Goal: Task Accomplishment & Management: Use online tool/utility

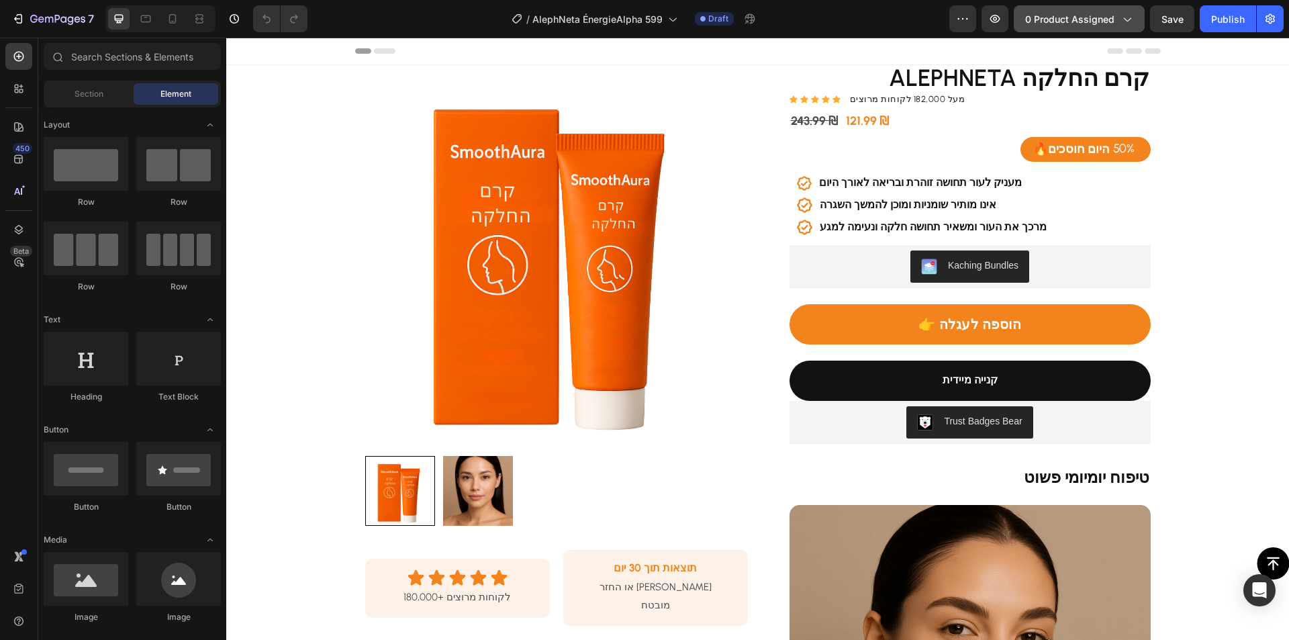
click at [1045, 15] on span "0 product assigned" at bounding box center [1069, 19] width 89 height 14
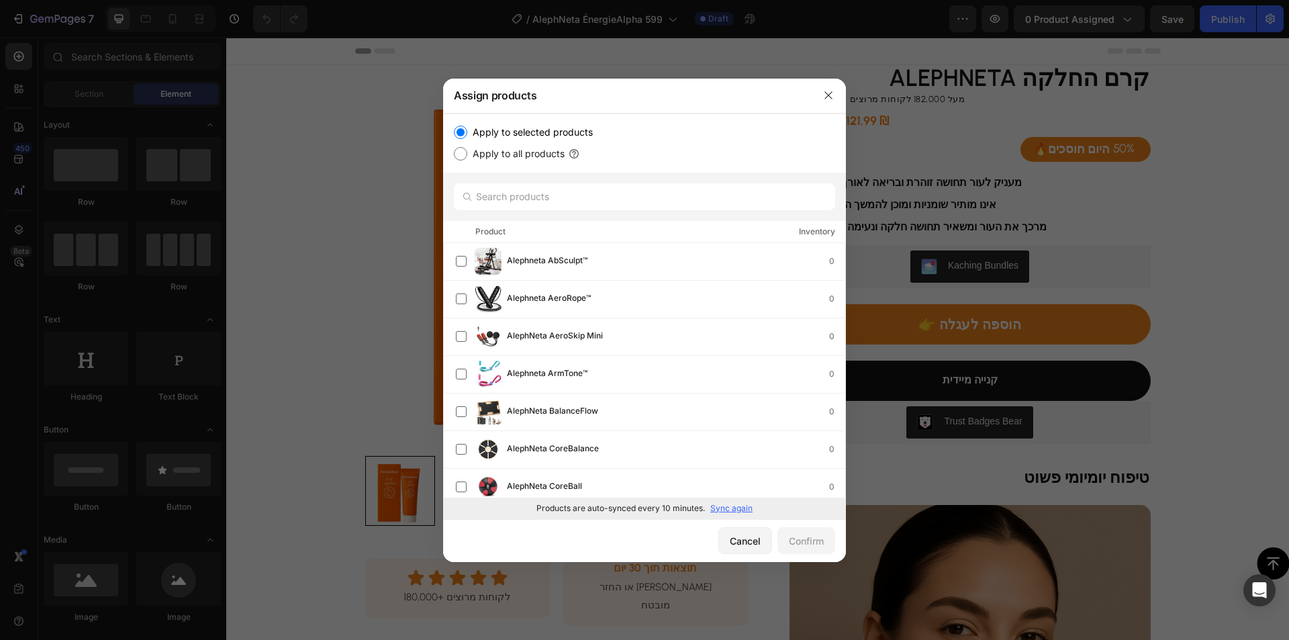
click at [730, 508] on p "Sync again" at bounding box center [731, 508] width 42 height 12
click at [546, 207] on input "text" at bounding box center [644, 196] width 381 height 27
paste input "ÉnergieAlpha 599"
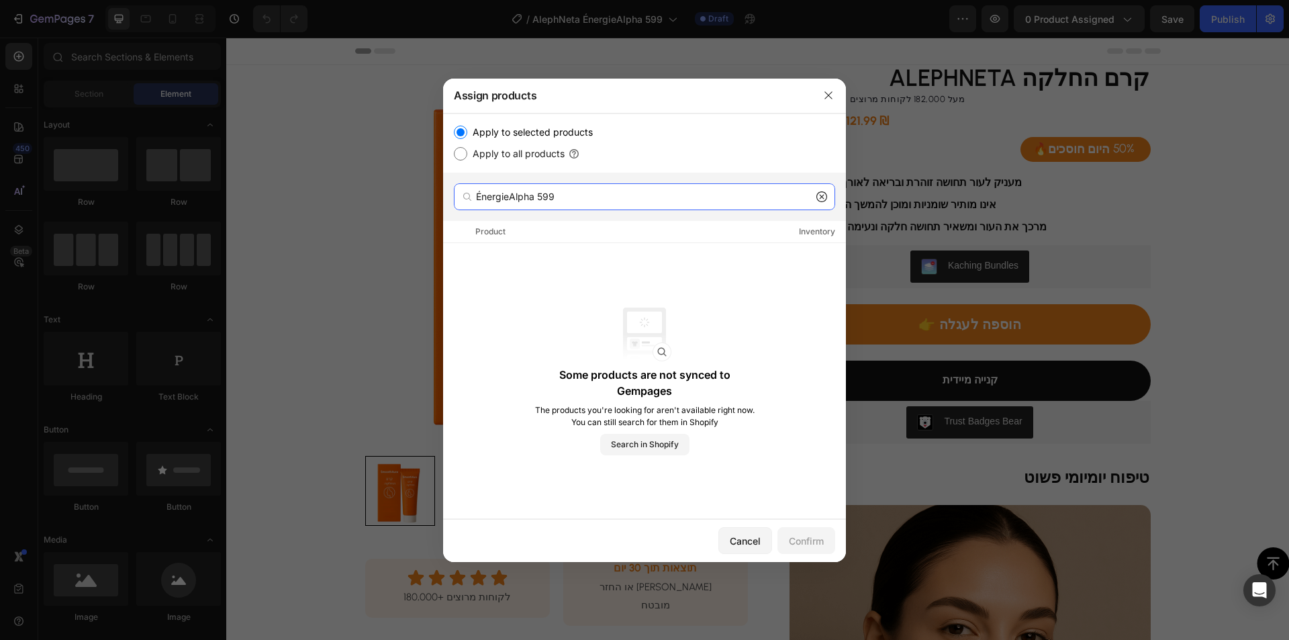
click at [584, 191] on input "ÉnergieAlpha 599" at bounding box center [644, 196] width 381 height 27
drag, startPoint x: 560, startPoint y: 191, endPoint x: 399, endPoint y: 186, distance: 160.5
click at [390, 185] on div "Assign products Apply to selected products Apply to all products ÉnergieAlpha 5…" at bounding box center [644, 320] width 1289 height 640
paste input "AlephNeta שמן מחייה"
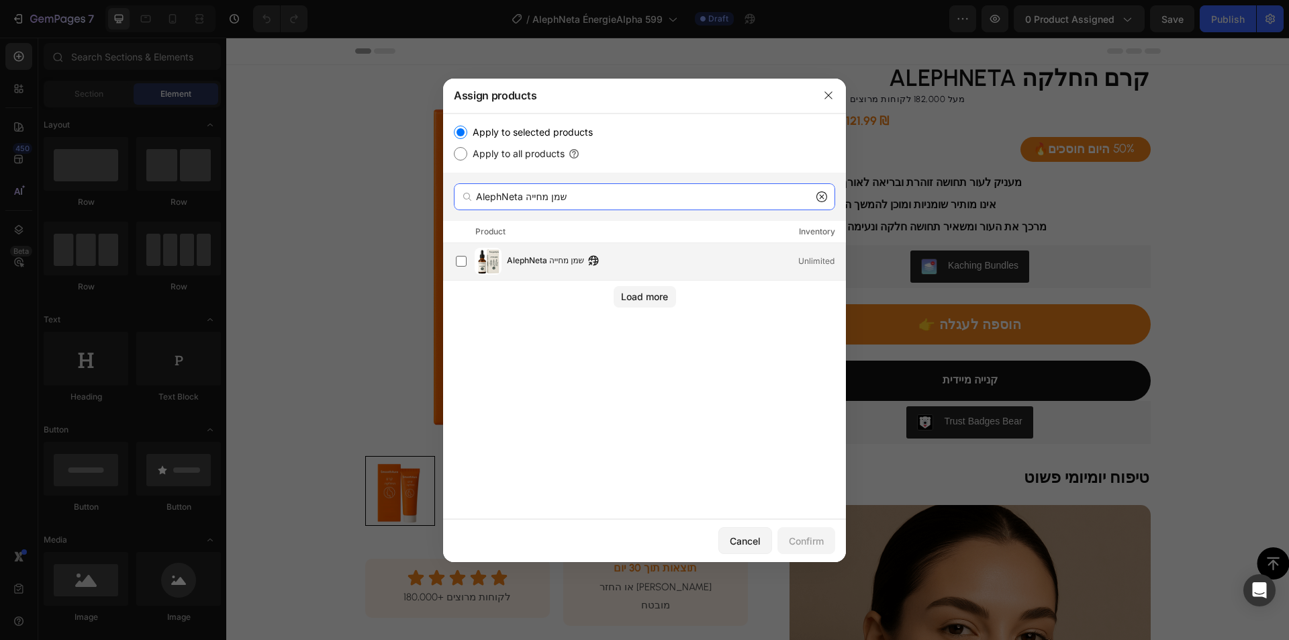
type input "AlephNeta שמן מחייה"
click at [652, 256] on div "AlephNeta שמן מחייה Unlimited" at bounding box center [676, 261] width 338 height 15
click at [812, 542] on div "Confirm" at bounding box center [806, 541] width 35 height 14
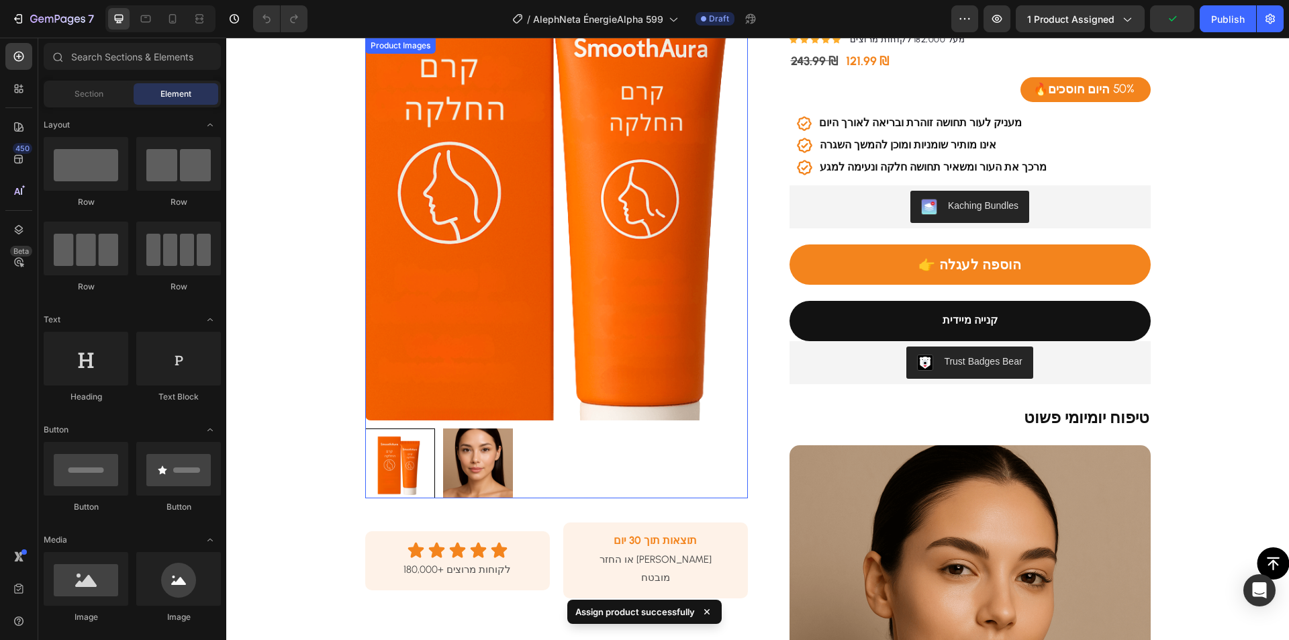
scroll to position [134, 0]
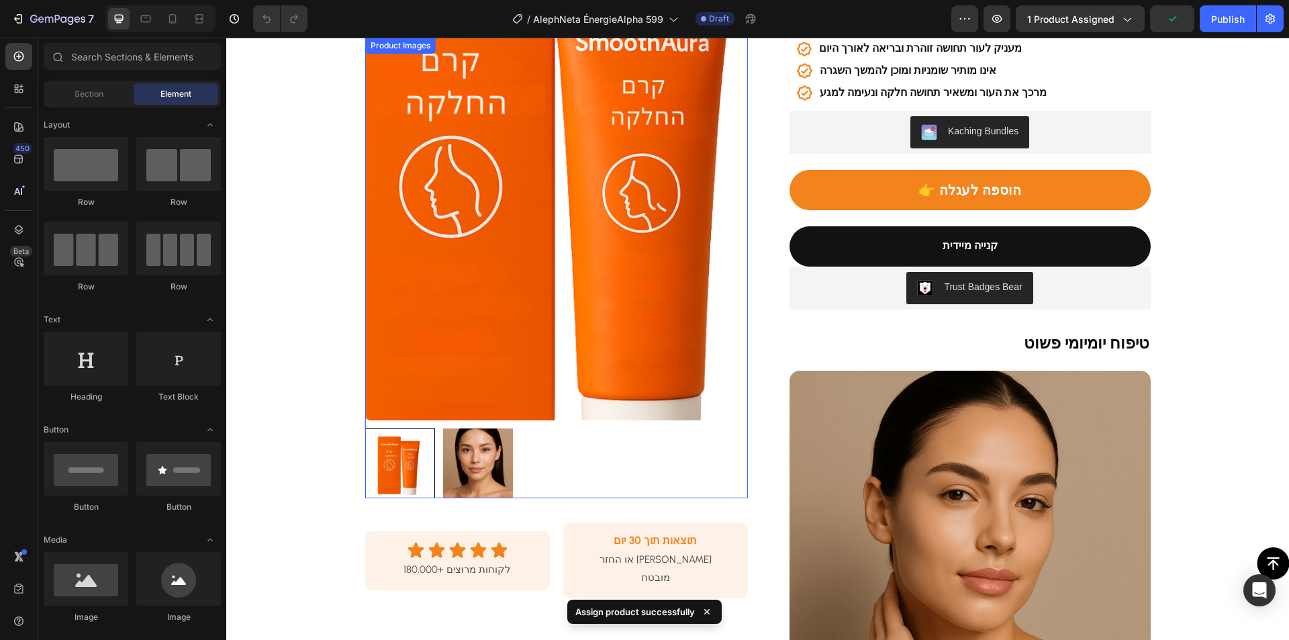
click at [534, 257] on img at bounding box center [556, 229] width 383 height 383
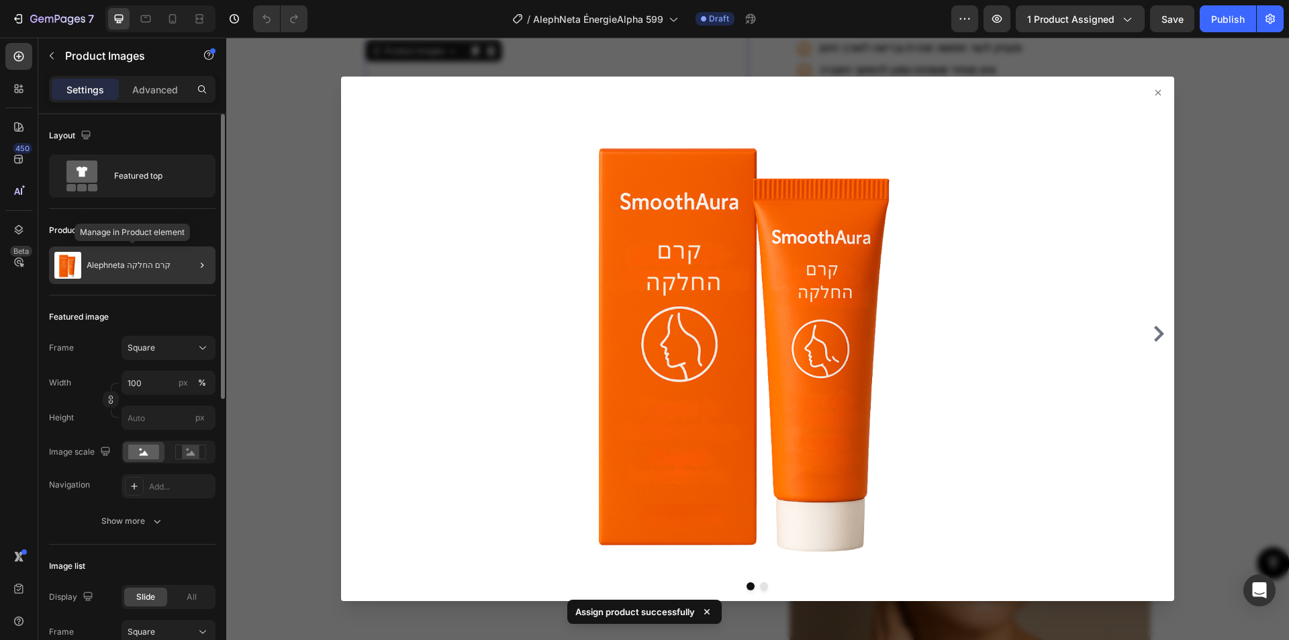
click at [95, 249] on div "Alephneta קרם החלקה" at bounding box center [132, 265] width 166 height 38
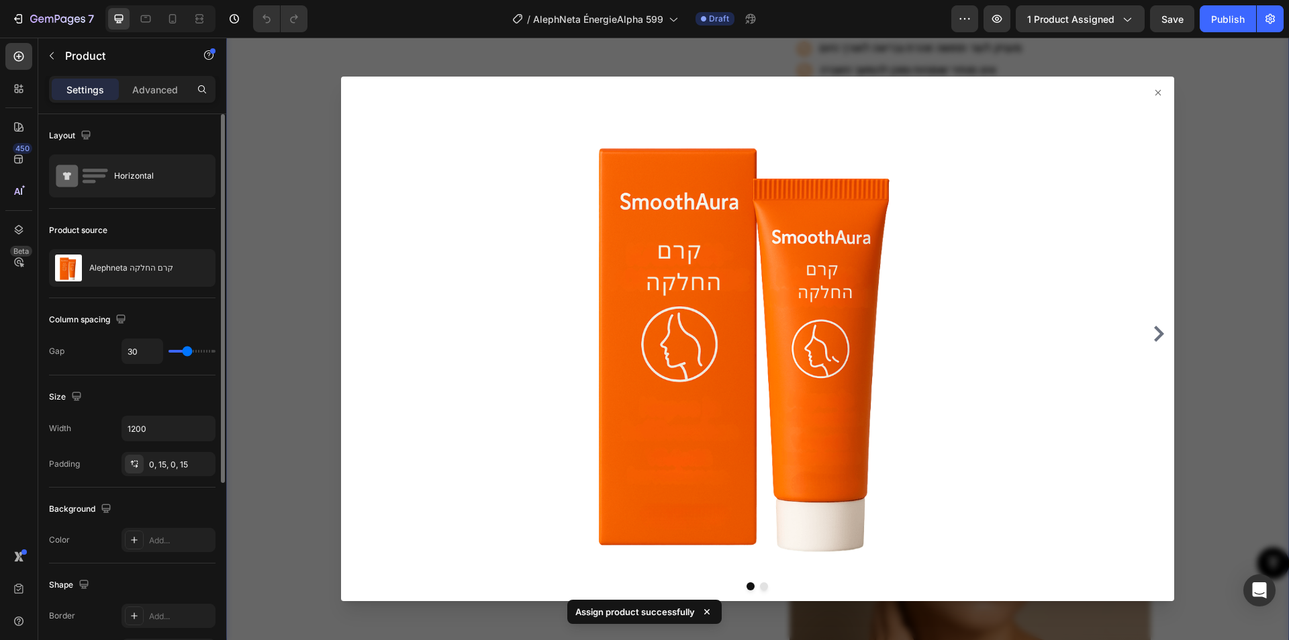
click at [140, 267] on p "Alephneta קרם החלקה" at bounding box center [131, 267] width 84 height 9
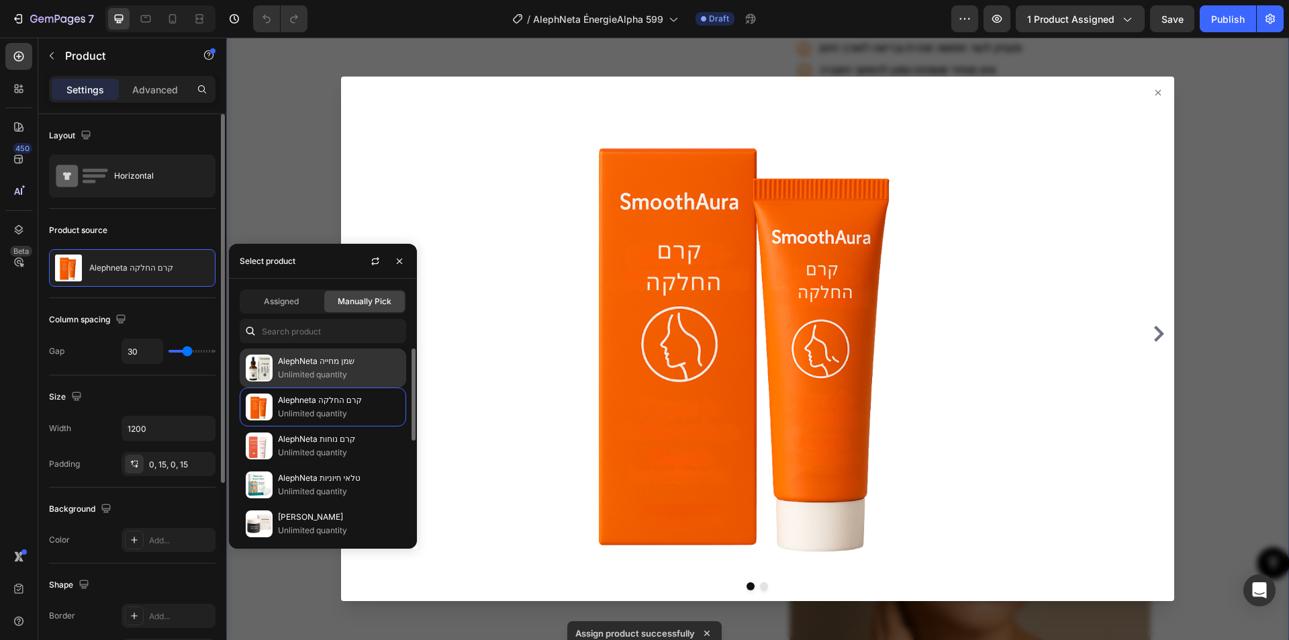
click at [307, 365] on p "AlephNeta שמן מחייה" at bounding box center [339, 360] width 122 height 13
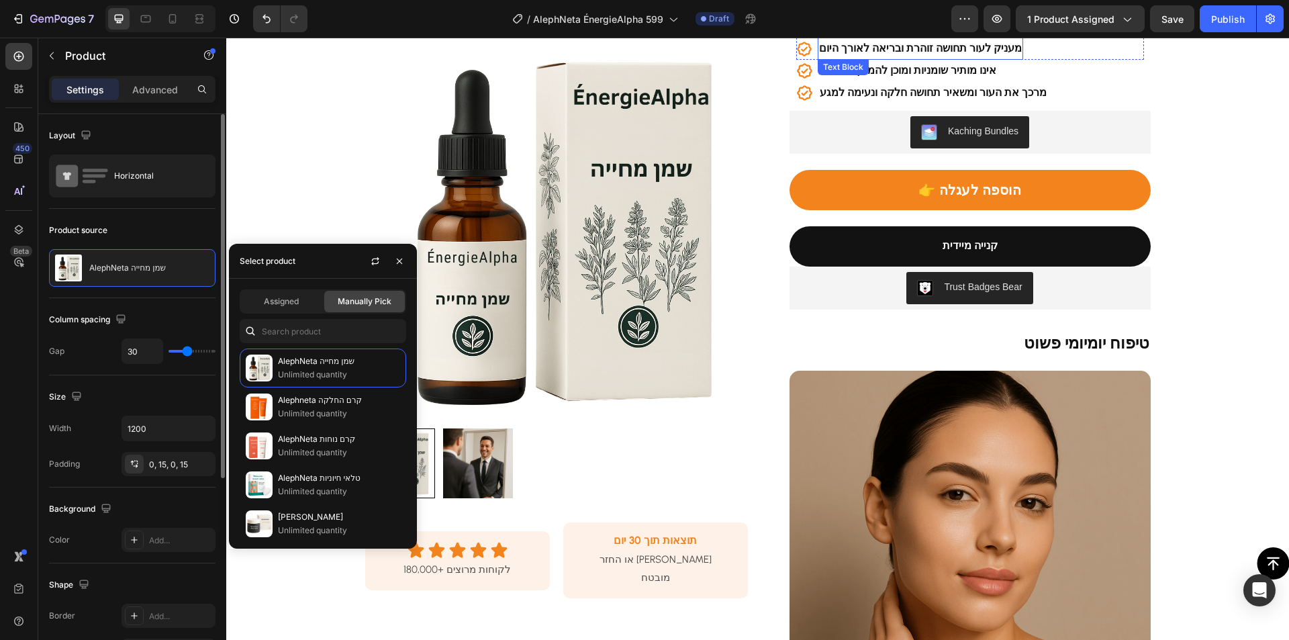
click at [893, 50] on strong "מעניק לעור תחושה זוהרת ובריאה לאורך היום" at bounding box center [920, 48] width 203 height 13
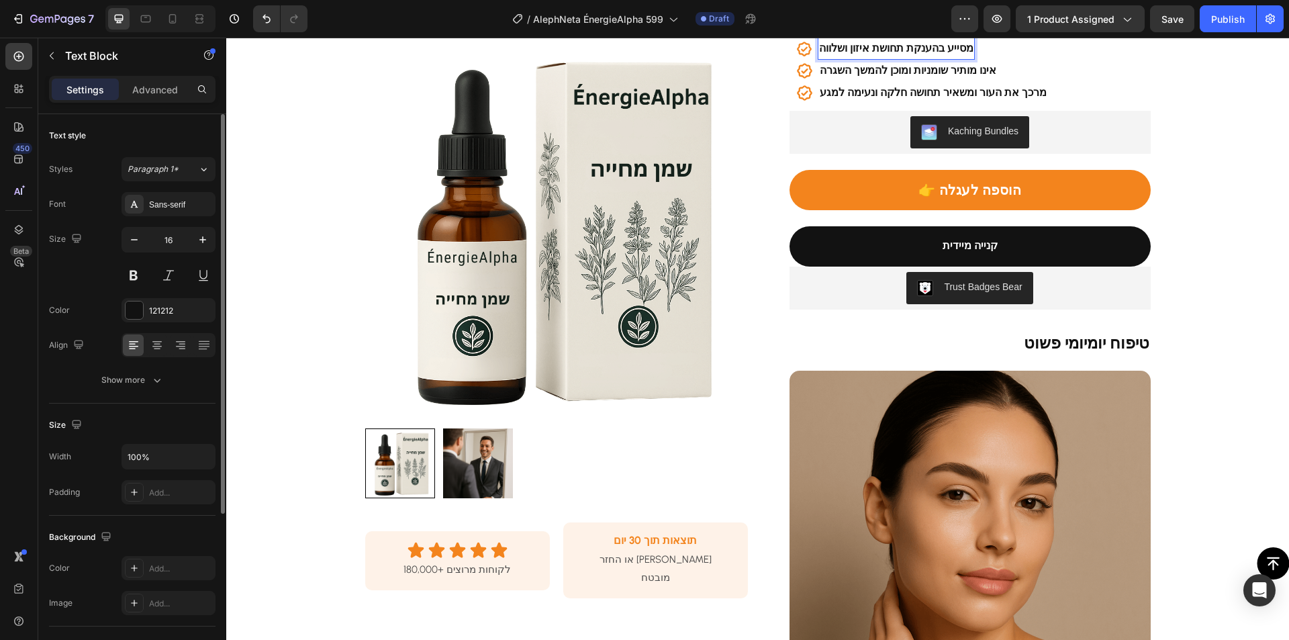
scroll to position [125, 0]
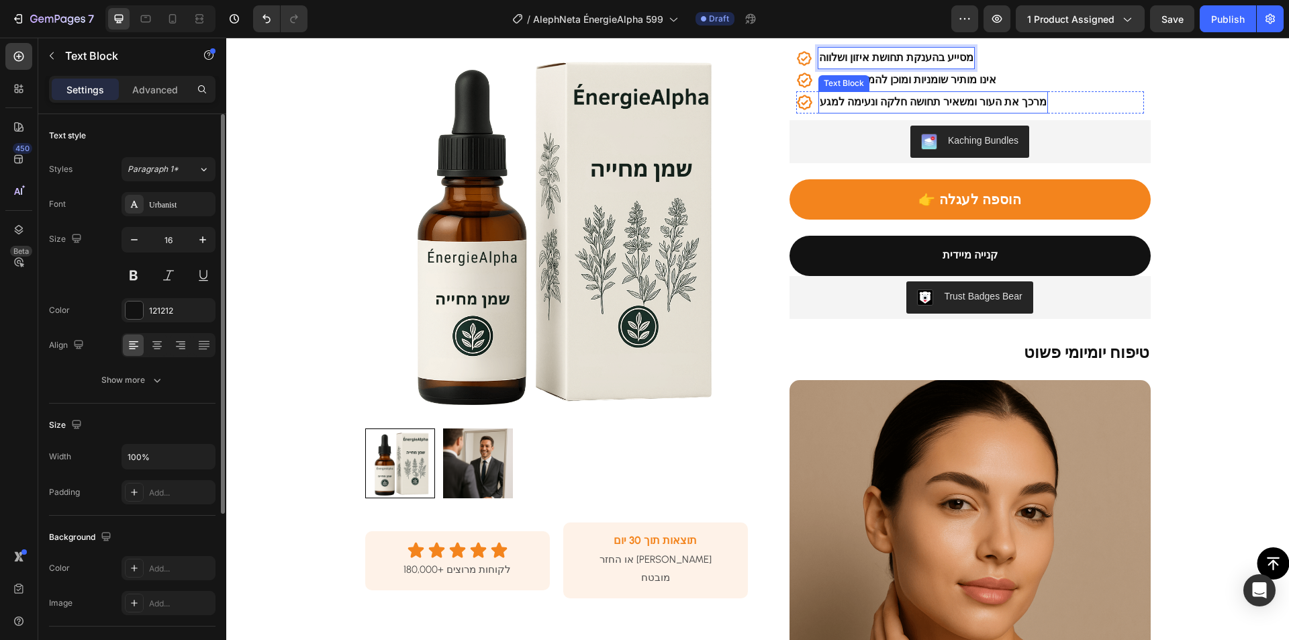
click at [925, 83] on strong "אינו מותיר שומניות ומוכן להמשך השגרה" at bounding box center [908, 79] width 177 height 13
click at [940, 101] on strong "מרכך את העור ומשאיר תחושה חלקה ונעימה למגע" at bounding box center [933, 101] width 227 height 13
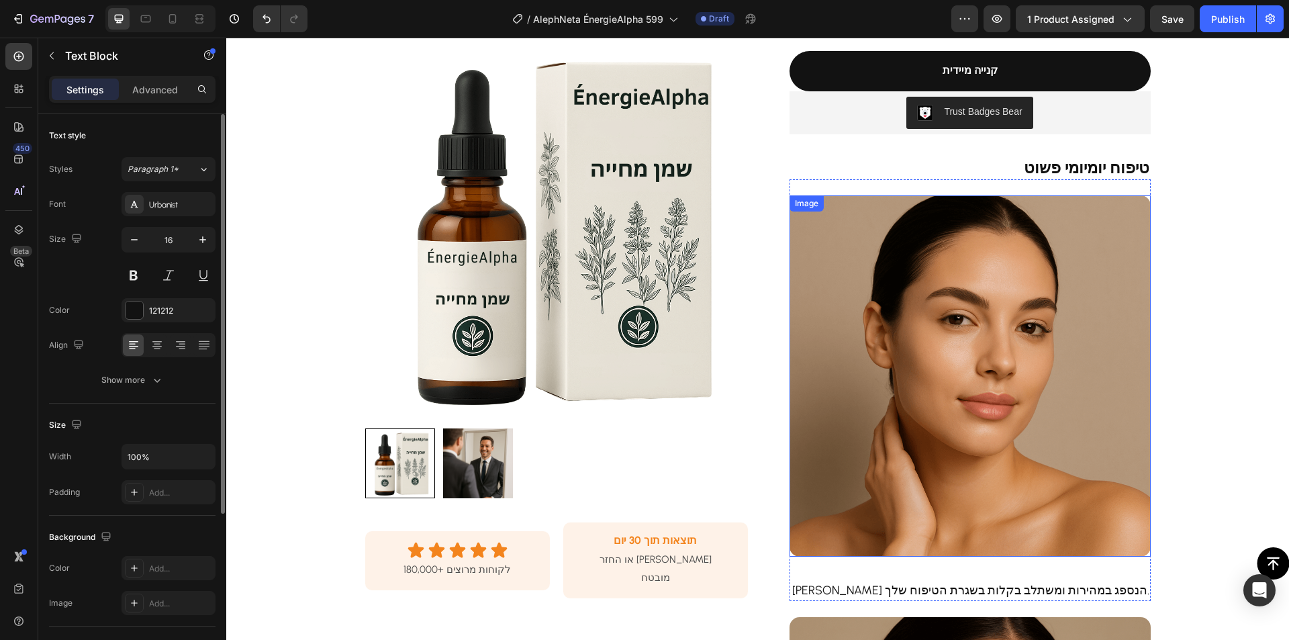
scroll to position [192, 0]
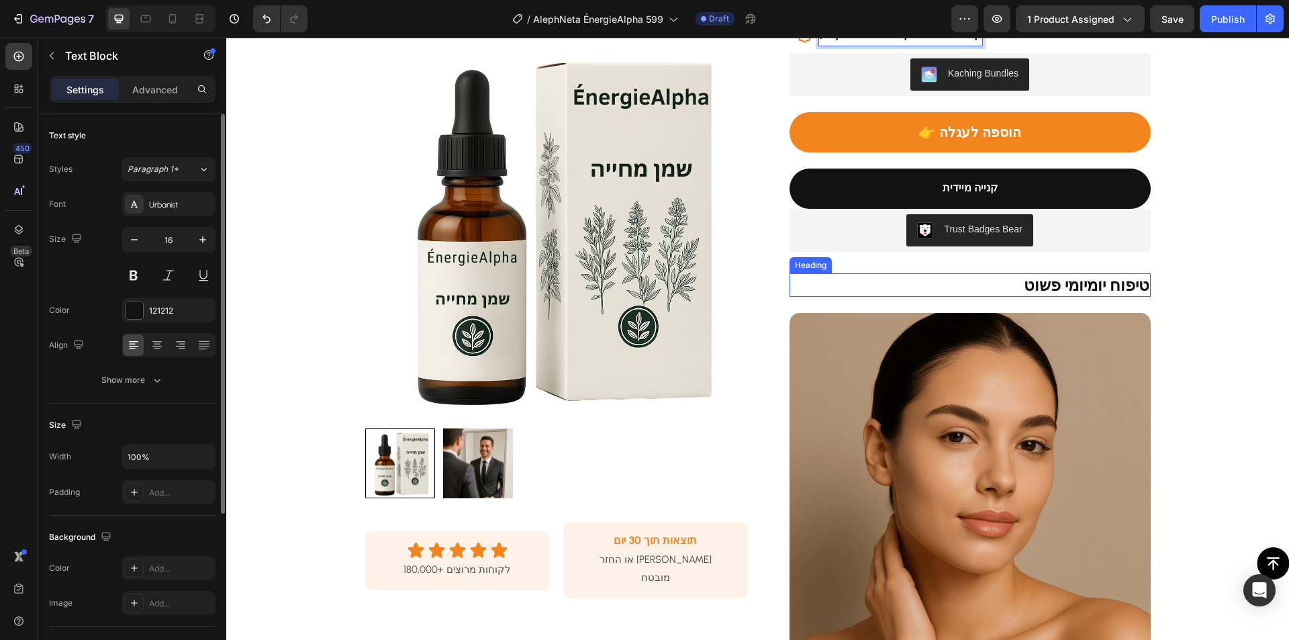
click at [1094, 285] on strong "טיפוח יומיומי פשוט" at bounding box center [1087, 284] width 126 height 19
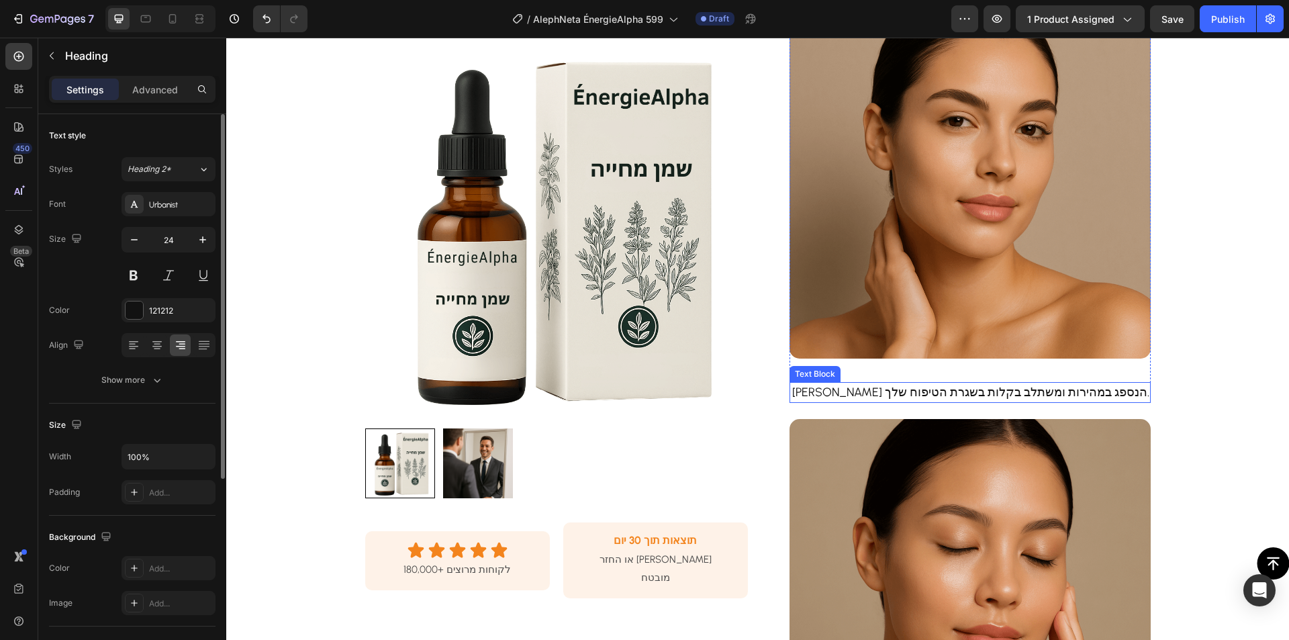
scroll to position [528, 0]
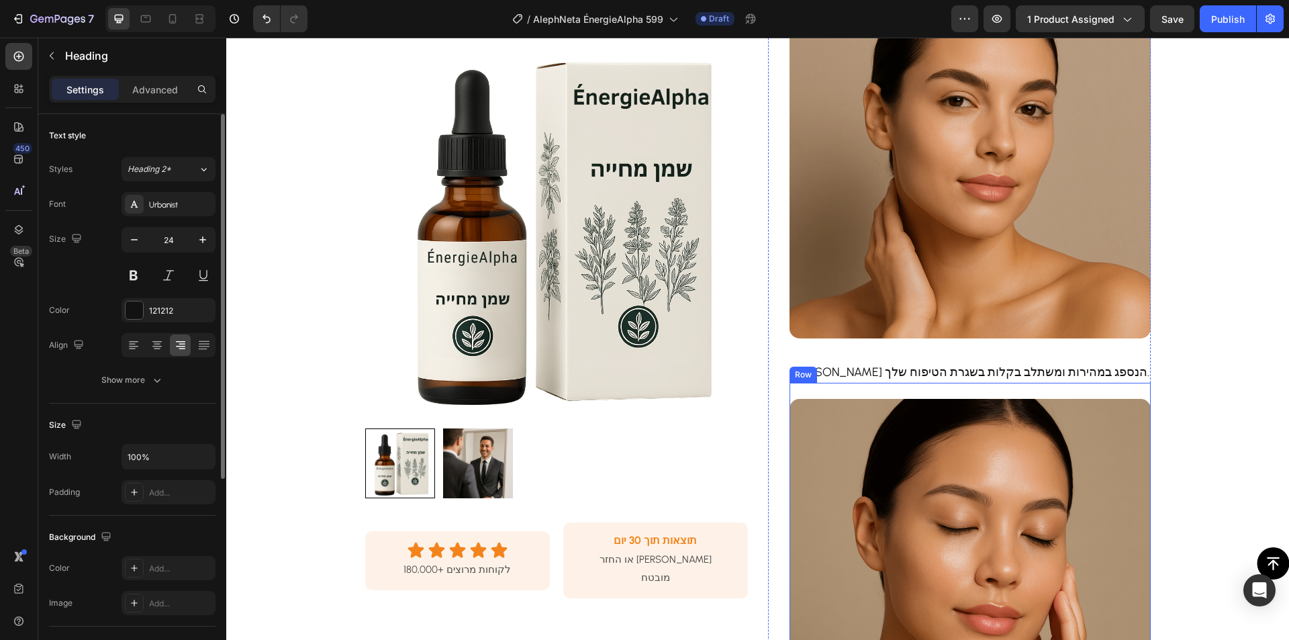
click at [944, 373] on p "[PERSON_NAME] הנספג במהירות ומשתלב בקלות בשגרת הטיפוח שלך." at bounding box center [970, 372] width 358 height 18
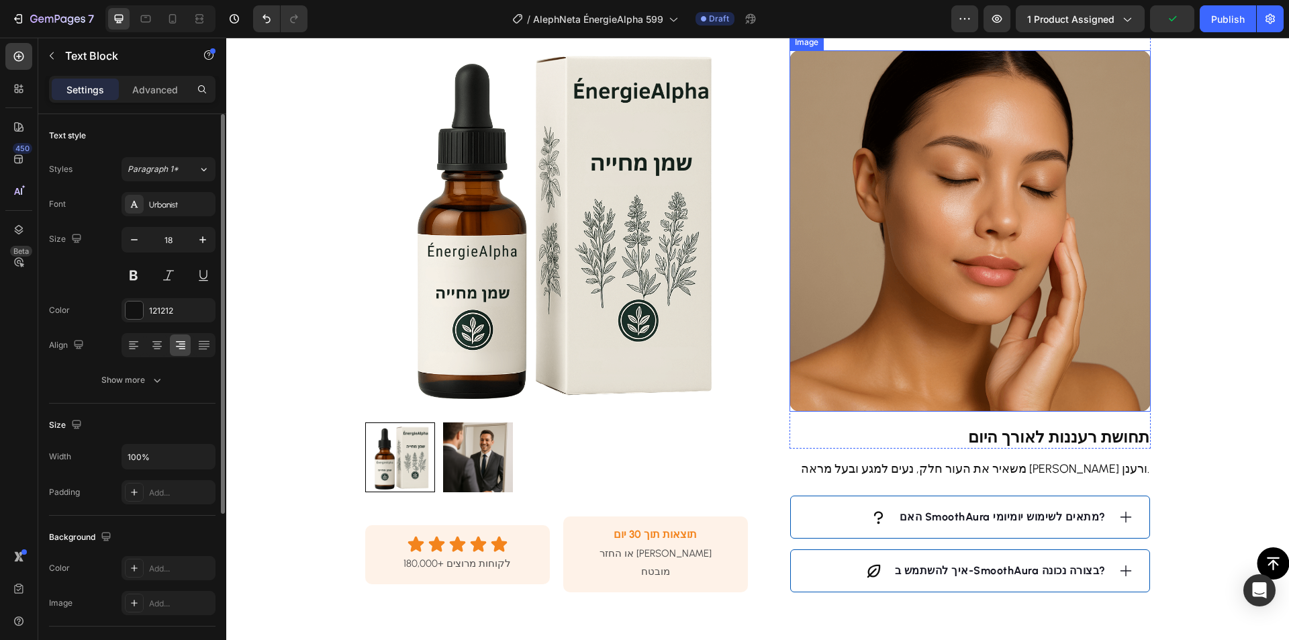
scroll to position [1065, 0]
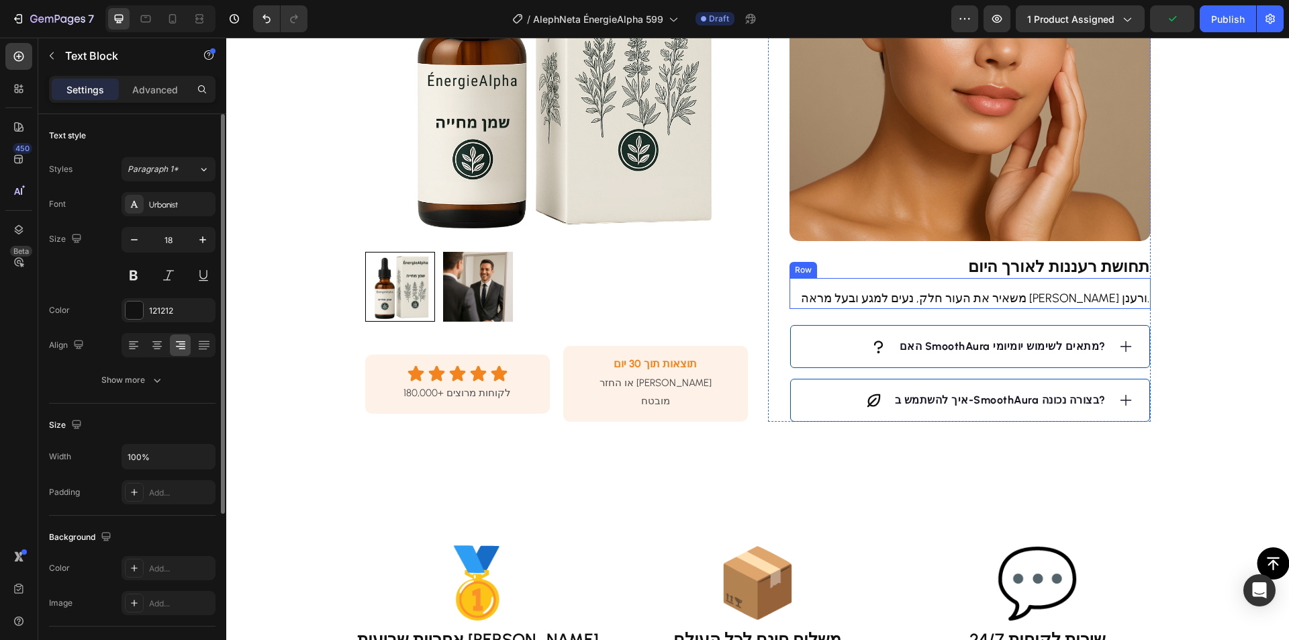
click at [1104, 267] on strong "תחושת רעננות לאורך היום" at bounding box center [1058, 265] width 181 height 19
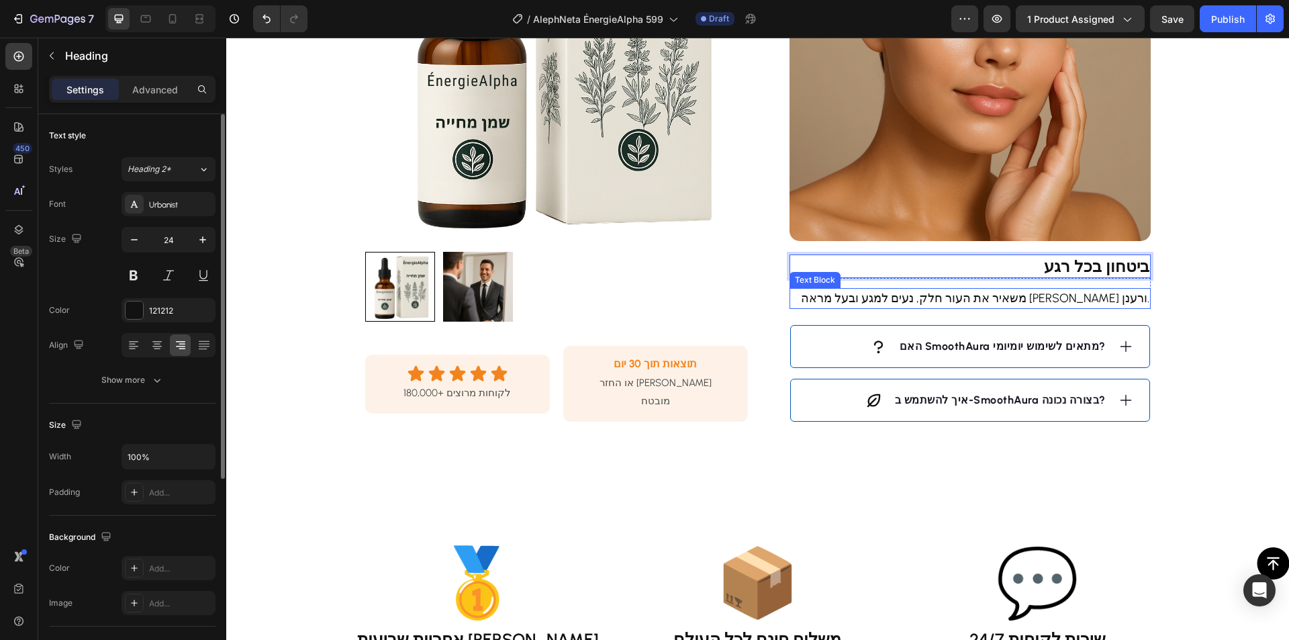
click at [1077, 297] on p "משאיר את העור חלק, נעים למגע ובעל מראה [PERSON_NAME] ורענן." at bounding box center [970, 298] width 358 height 18
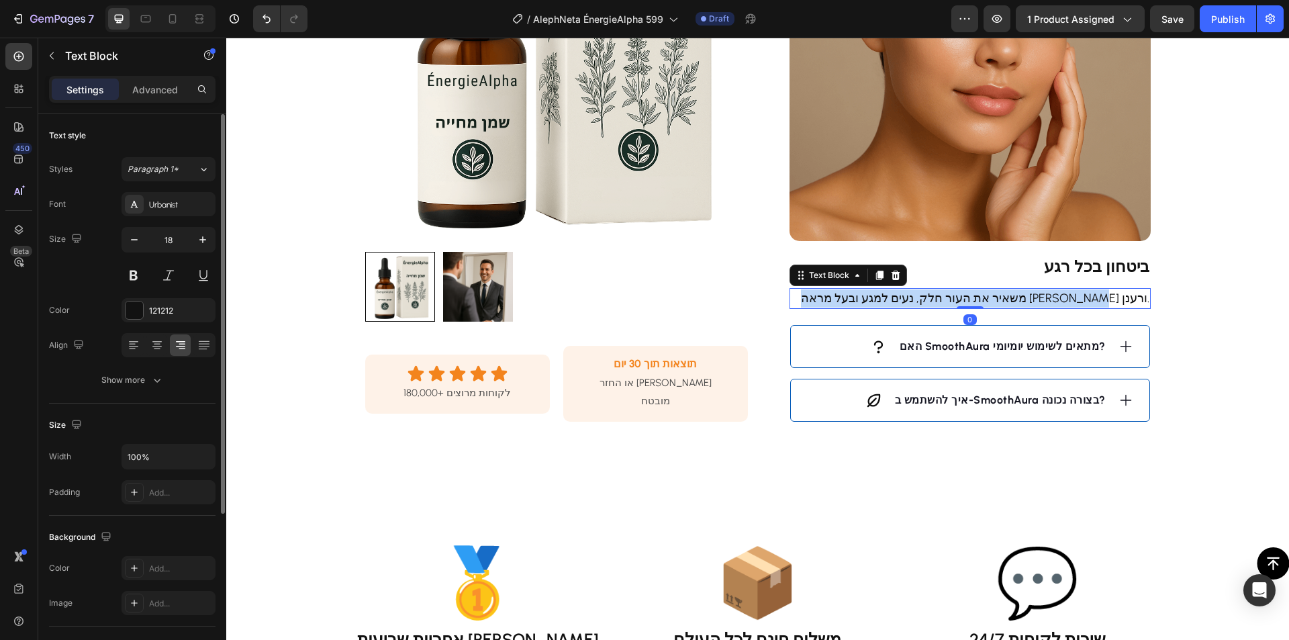
click at [1077, 297] on p "משאיר את העור חלק, נעים למגע ובעל מראה [PERSON_NAME] ורענן." at bounding box center [970, 298] width 358 height 18
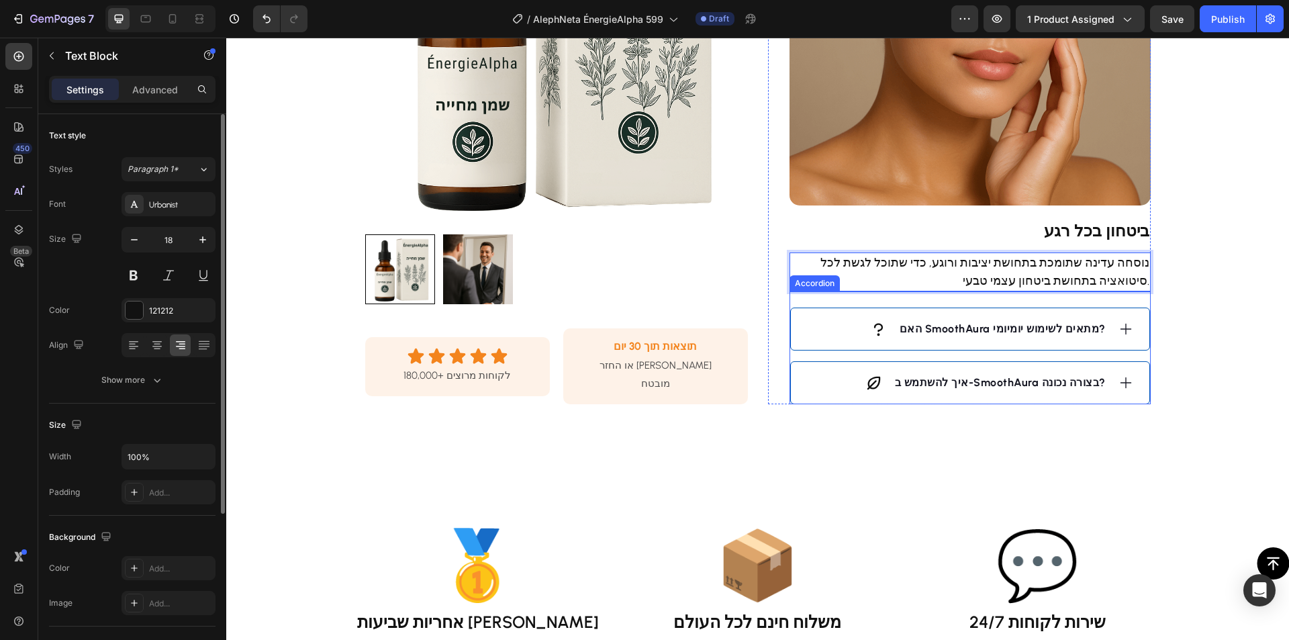
scroll to position [1132, 0]
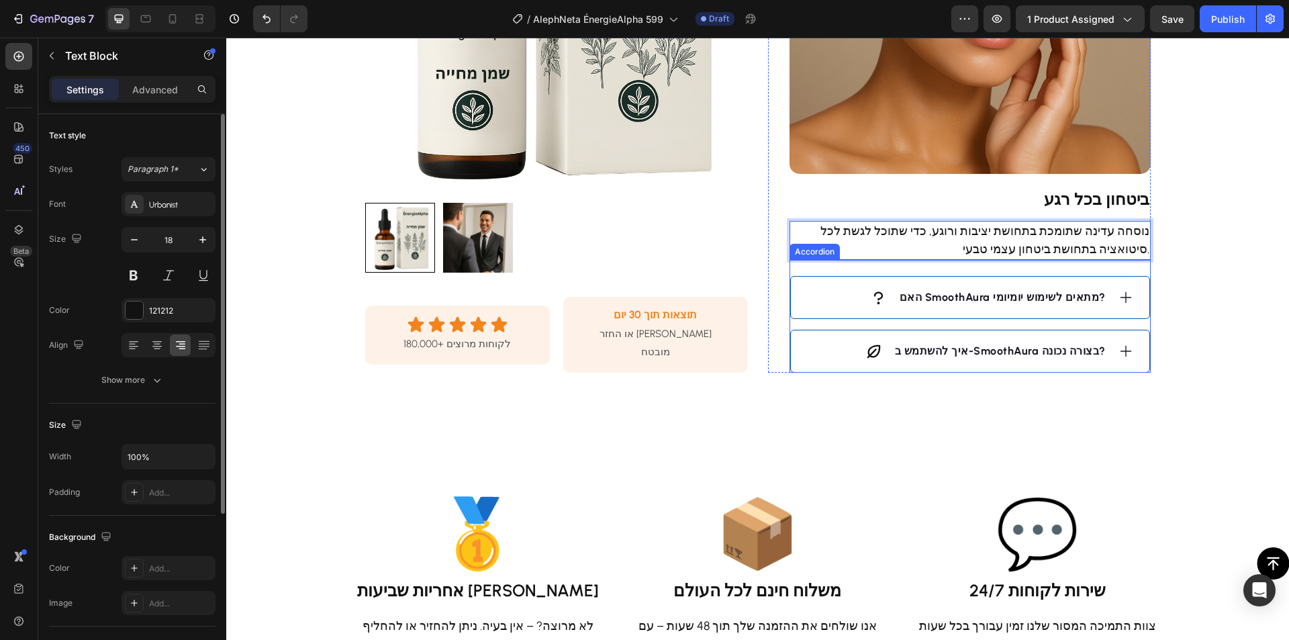
click at [1128, 353] on div "איך להשתמש ב-SmoothAura בצורה נכונה?" at bounding box center [970, 351] width 358 height 42
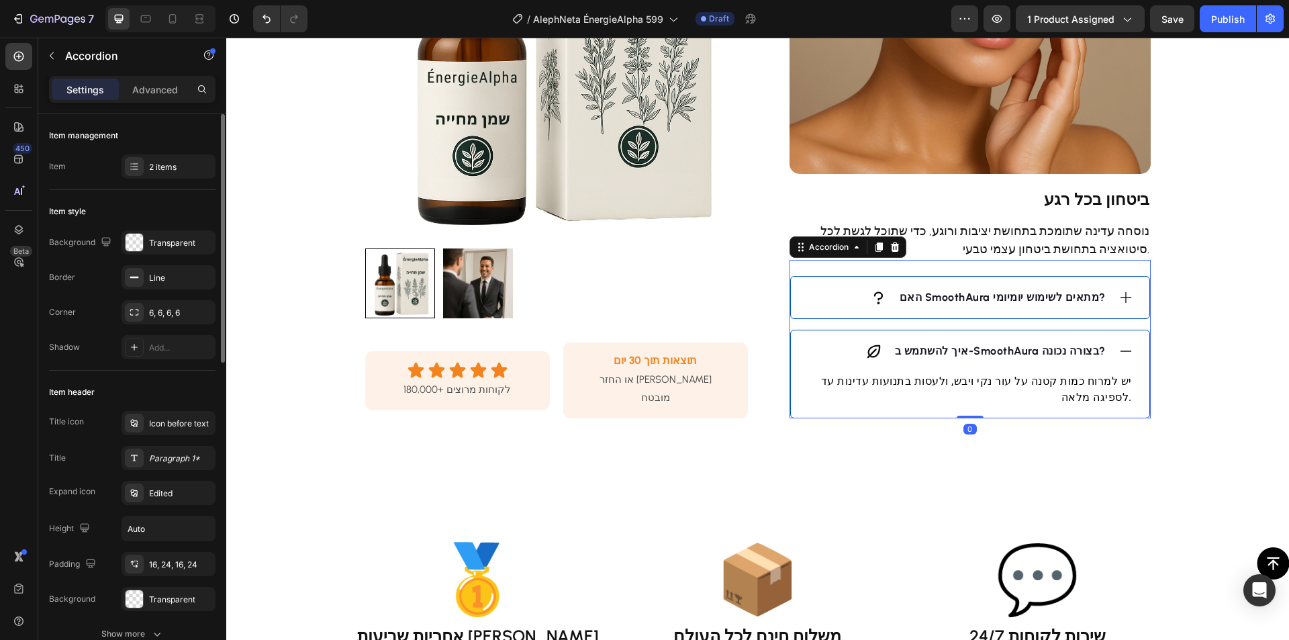
click at [1122, 353] on icon at bounding box center [1125, 351] width 15 height 15
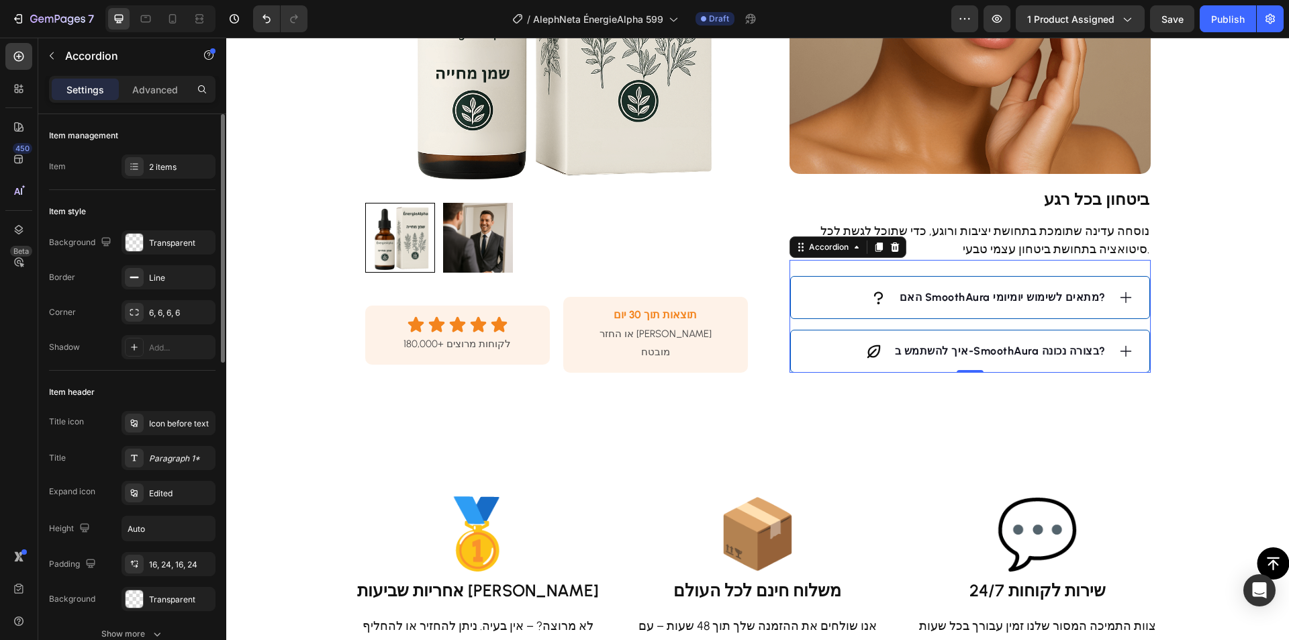
click at [1073, 295] on strong "האם SmoothAura מתאים לשימוש יומיומי?" at bounding box center [1003, 297] width 206 height 13
click at [1067, 299] on strong "האם SmoothAura מתאים לשימוש יומיומי?" at bounding box center [1003, 297] width 206 height 13
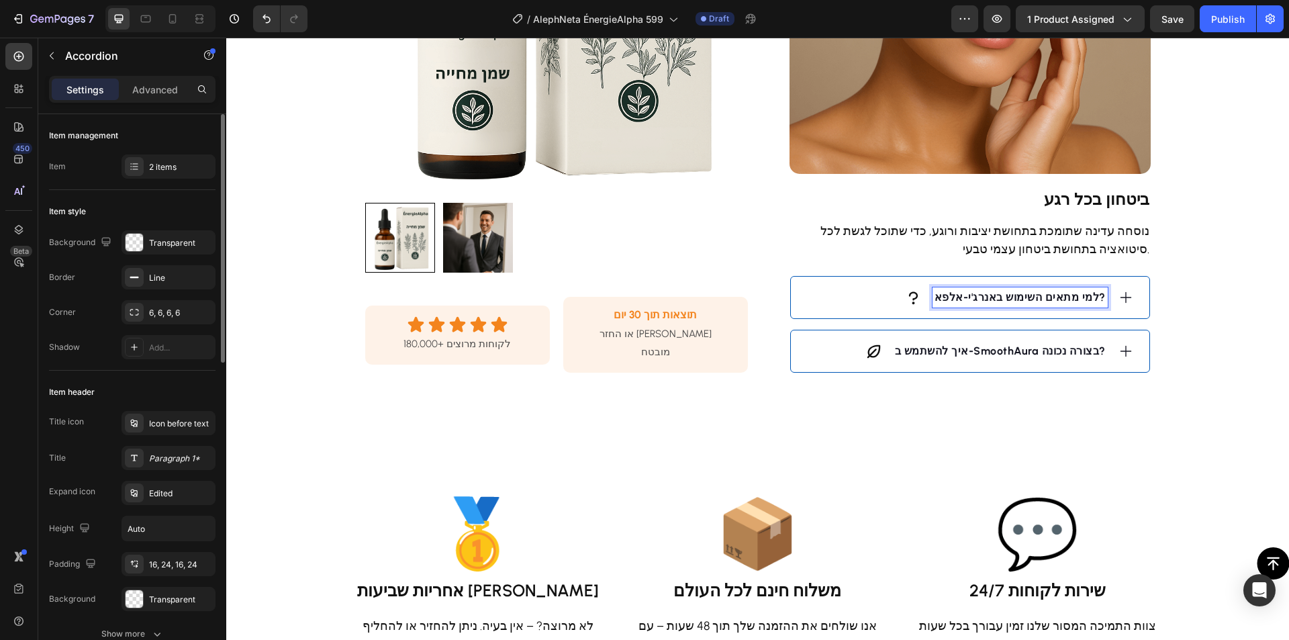
click at [863, 308] on div "למי מתאים השימוש באנרג'י-אלפא?" at bounding box center [970, 298] width 358 height 42
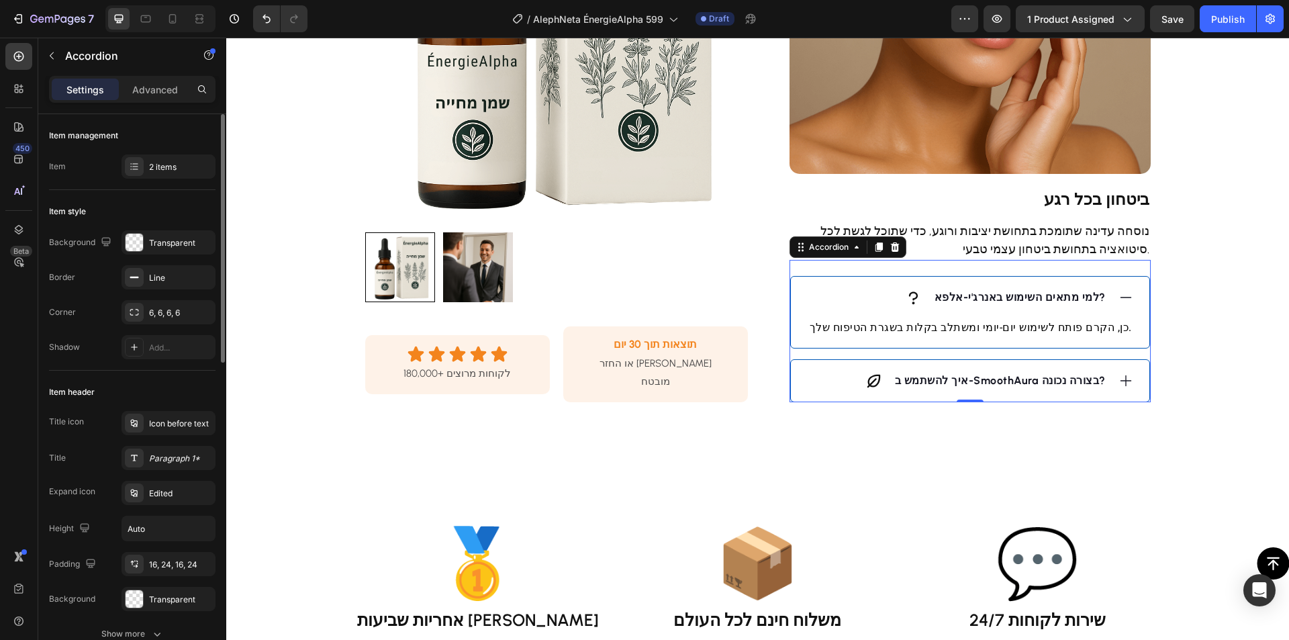
click at [1021, 326] on p "כן, הקרם פותח לשימוש יום-יומי ומשתלב בקלות בשגרת הטיפוח שלך." at bounding box center [970, 328] width 324 height 16
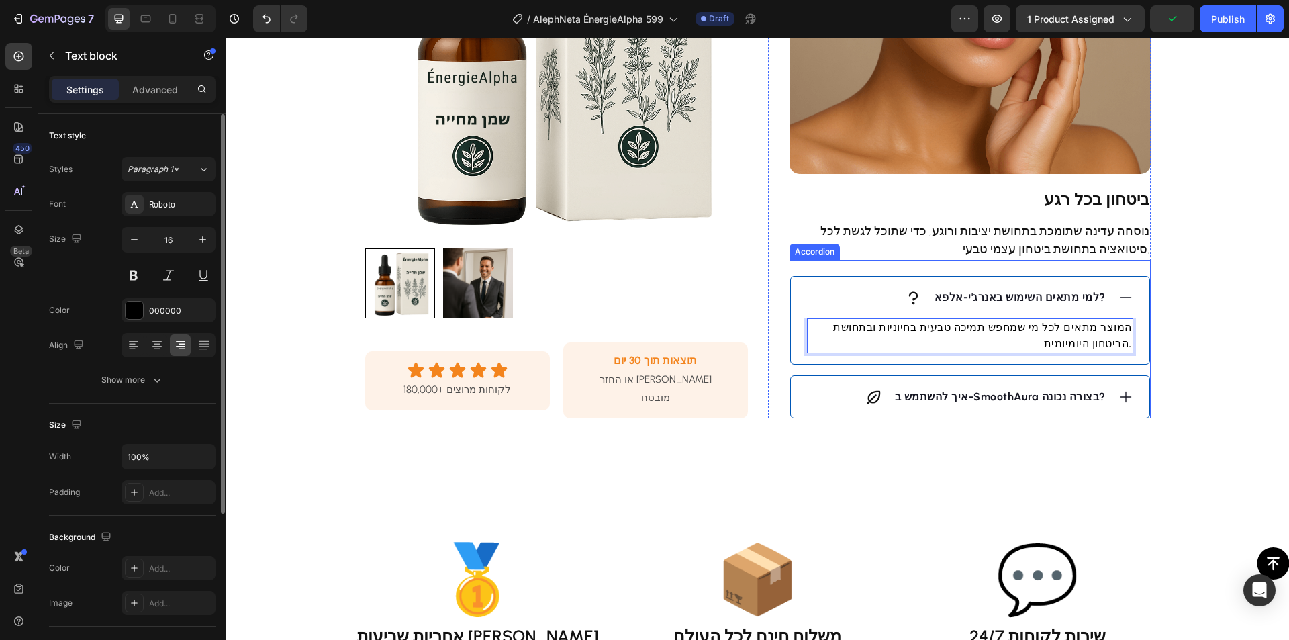
click at [826, 390] on div "איך להשתמש ב-SmoothAura בצורה נכונה?" at bounding box center [957, 397] width 301 height 20
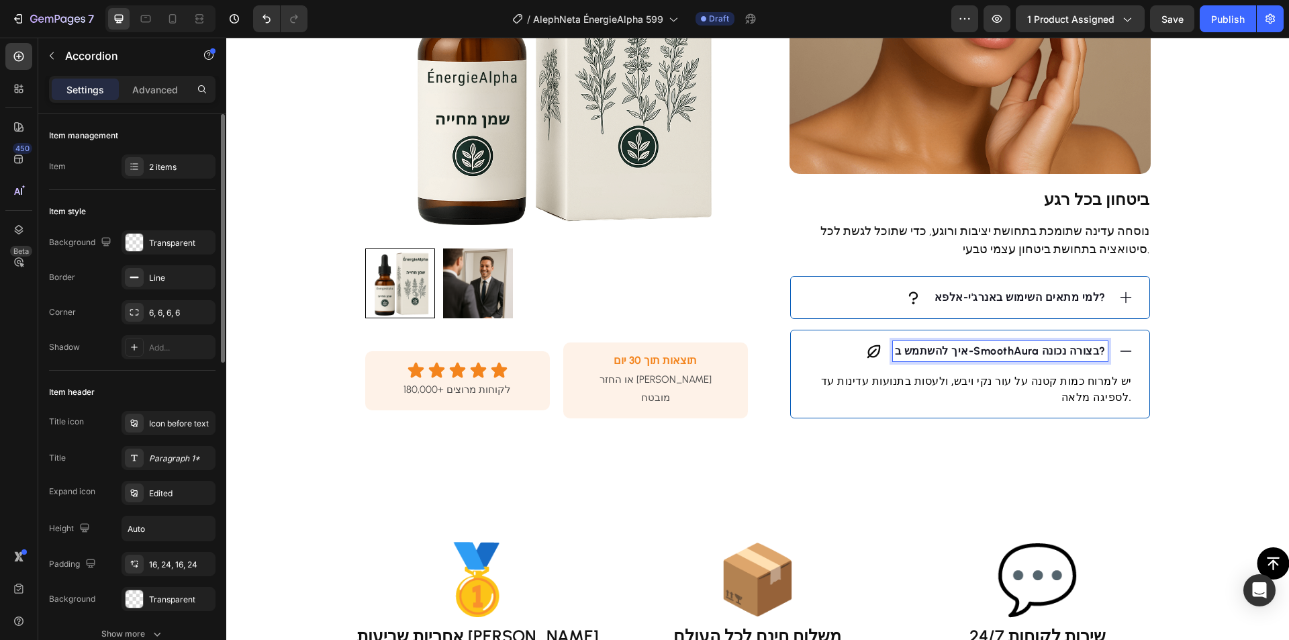
click at [1010, 352] on strong "איך להשתמש ב-SmoothAura בצורה נכונה?" at bounding box center [1000, 350] width 211 height 13
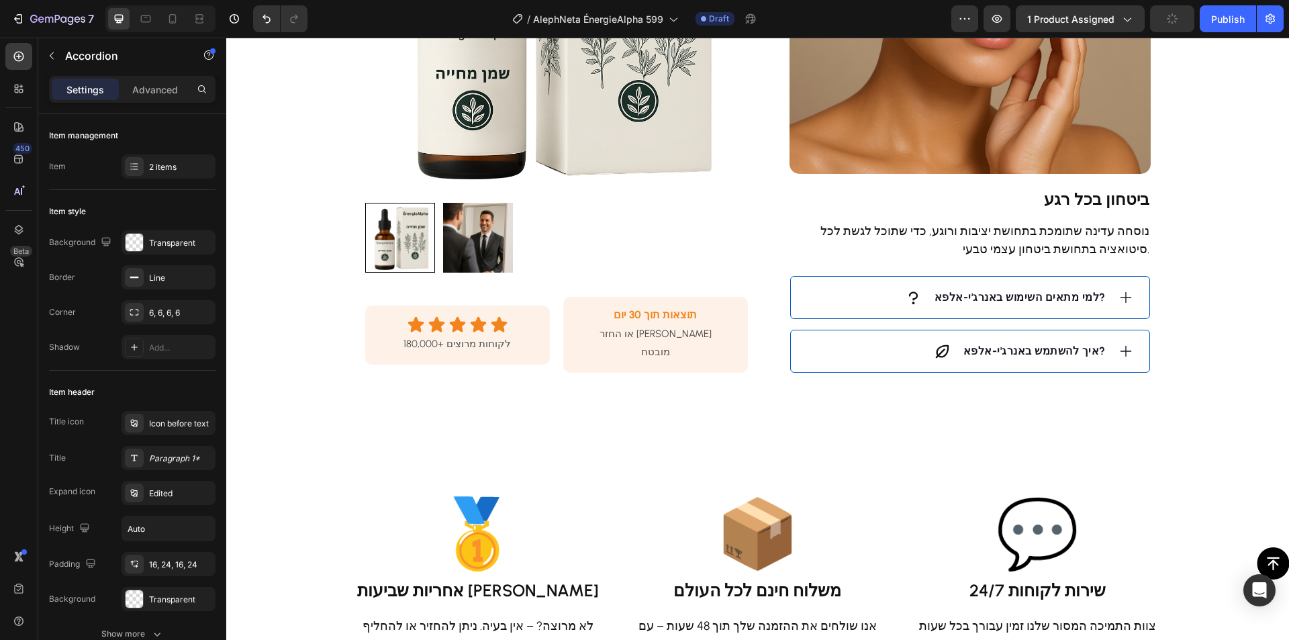
click at [898, 349] on div "איך להשתמש באנרג'י-אלפא?" at bounding box center [957, 351] width 301 height 20
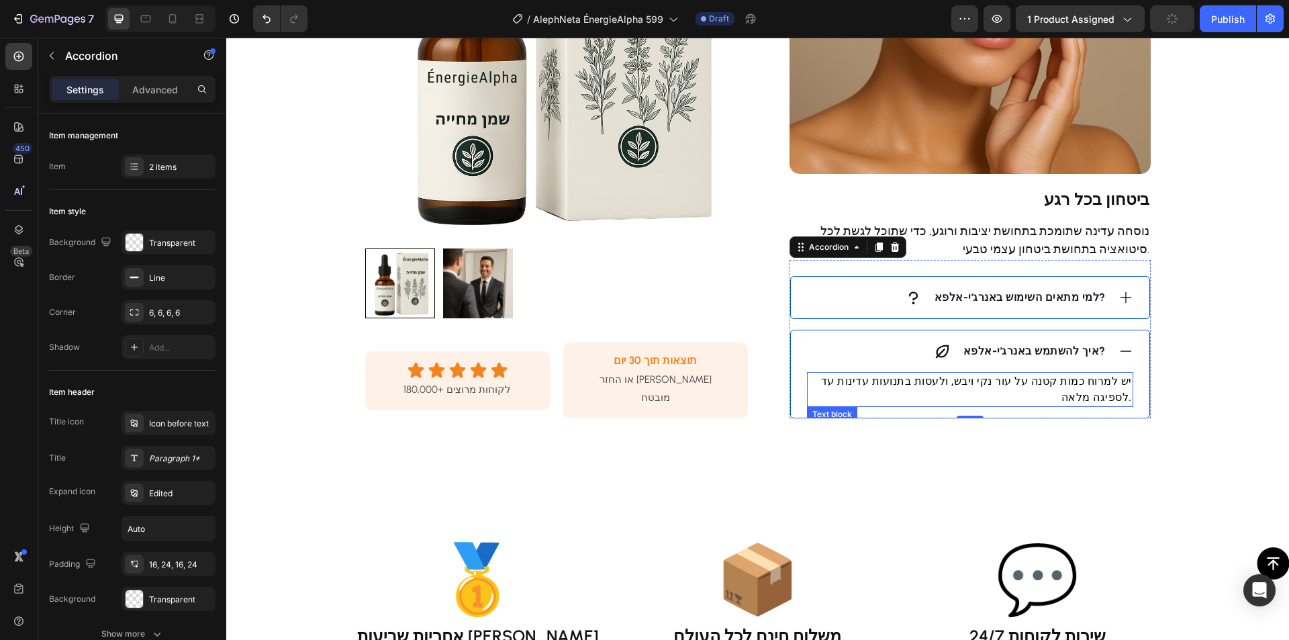
click at [1026, 379] on p "יש למרוח כמות קטנה על עור נקי ויבש, ולעסות בתנועות עדינות עד לספיגה מלאה." at bounding box center [970, 389] width 324 height 32
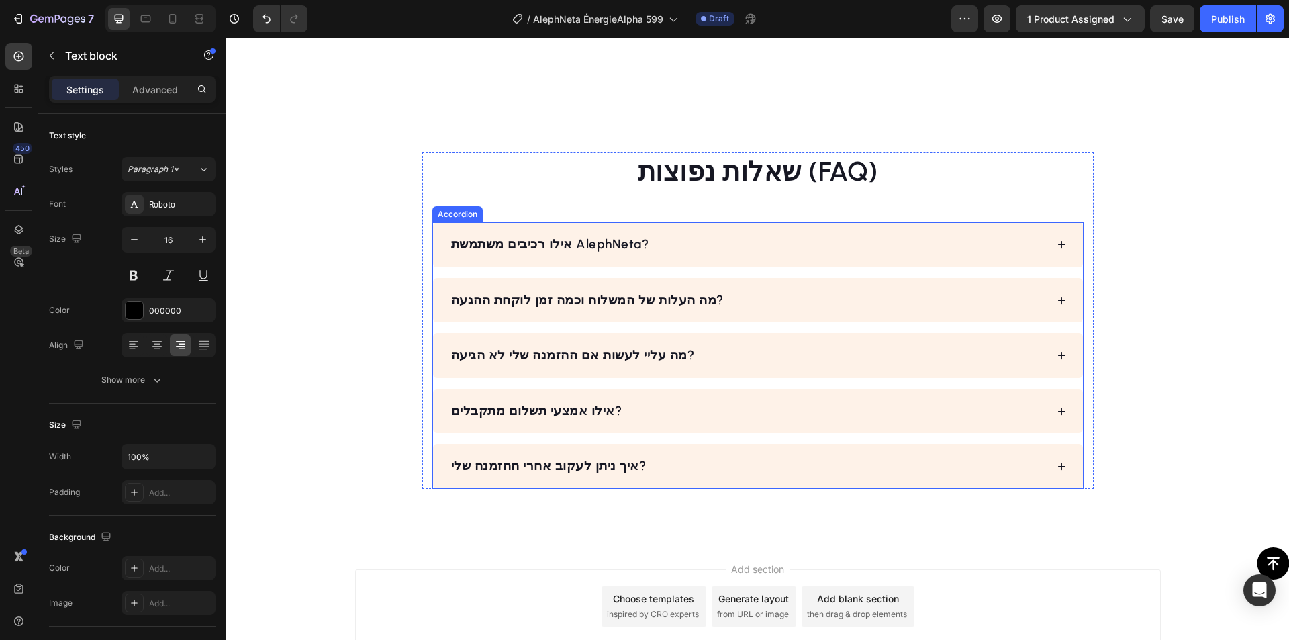
scroll to position [2454, 0]
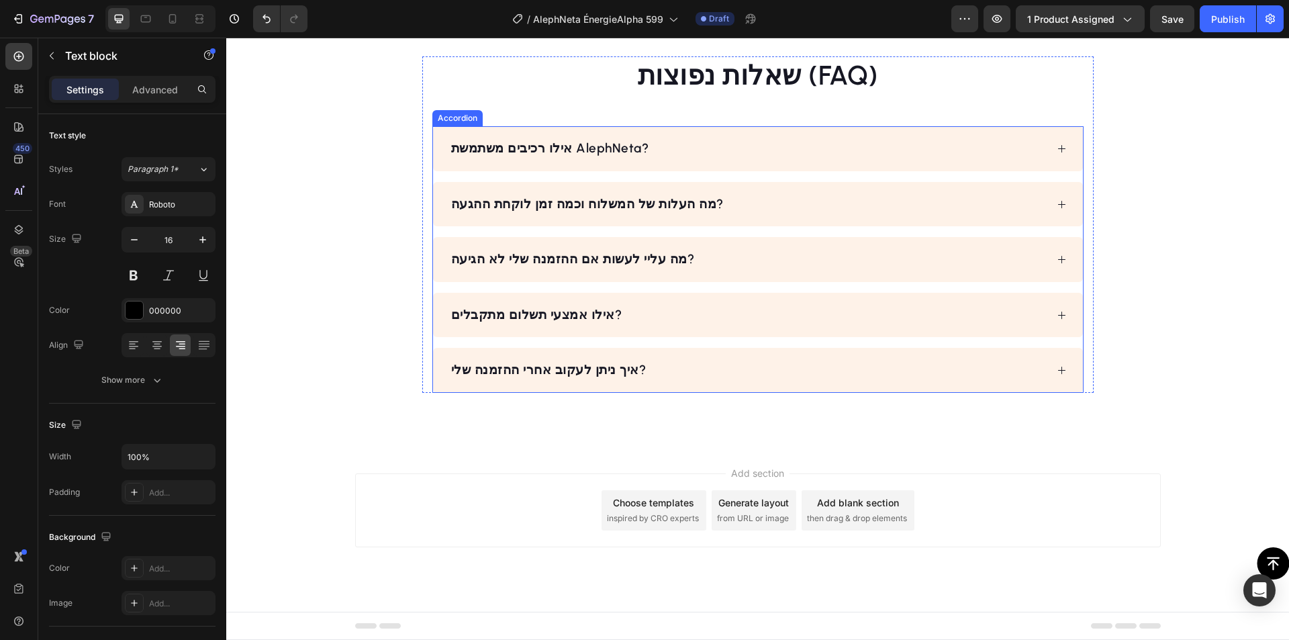
click at [769, 264] on div "מה עליי לעשות אם ההזמנה שלי לא הגיעה?" at bounding box center [747, 259] width 597 height 23
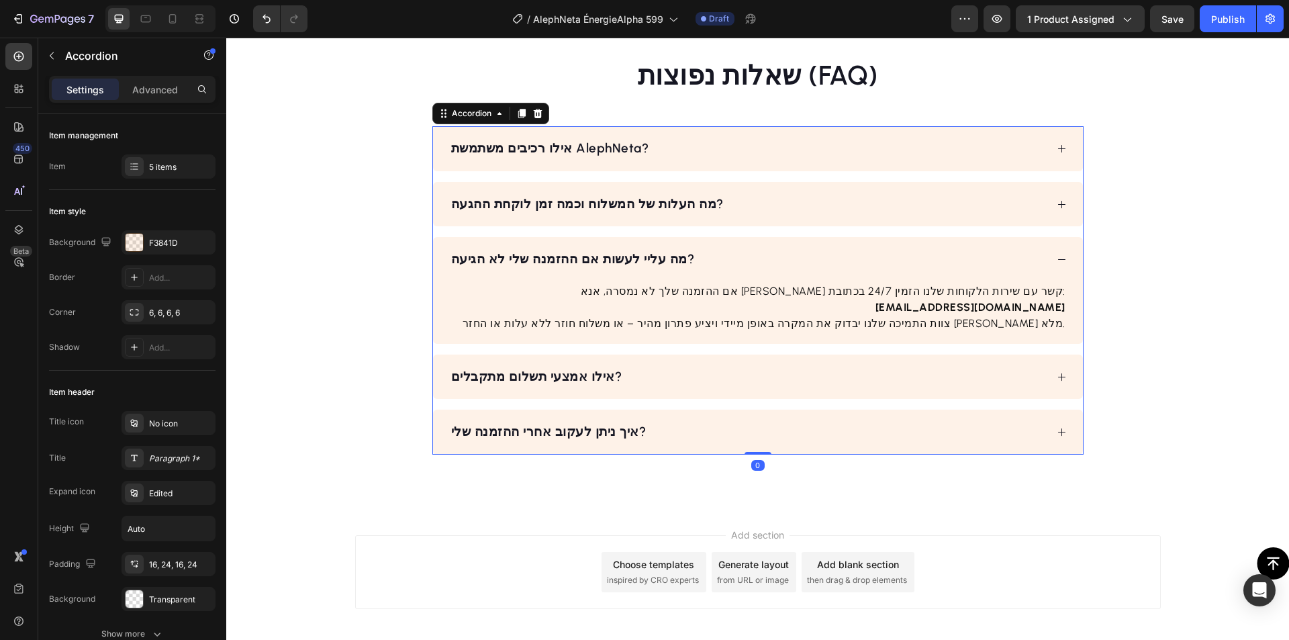
click at [770, 262] on div "מה עליי לעשות אם ההזמנה שלי לא הגיעה?" at bounding box center [747, 259] width 597 height 23
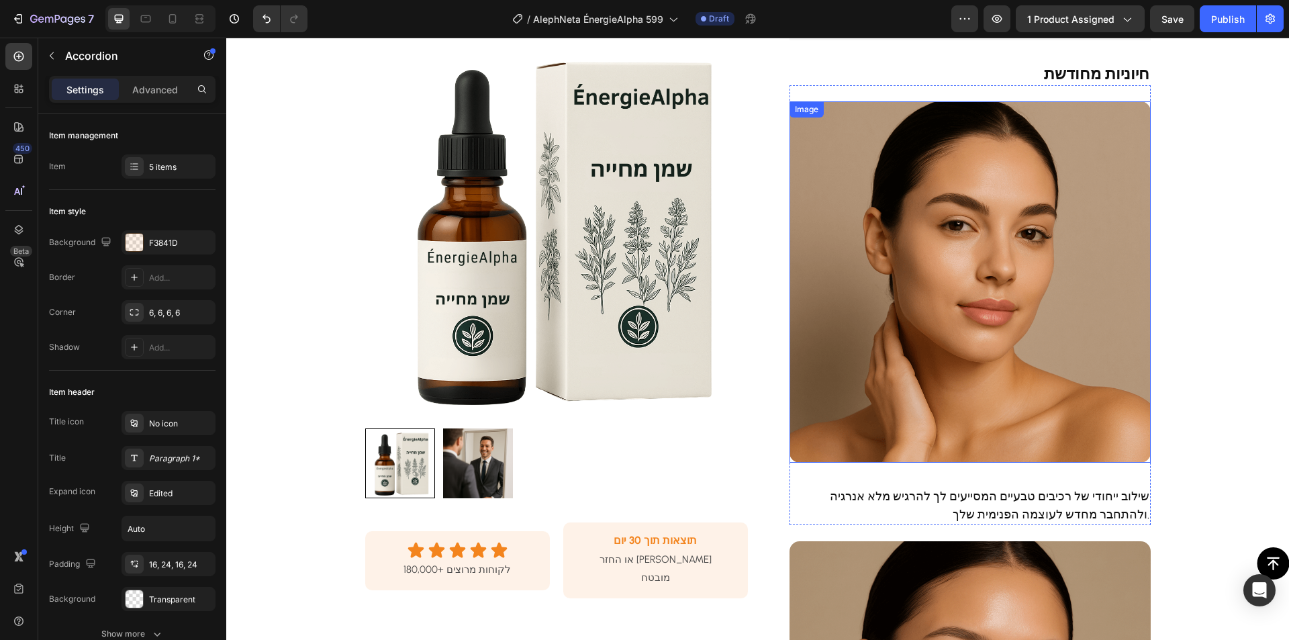
scroll to position [238, 0]
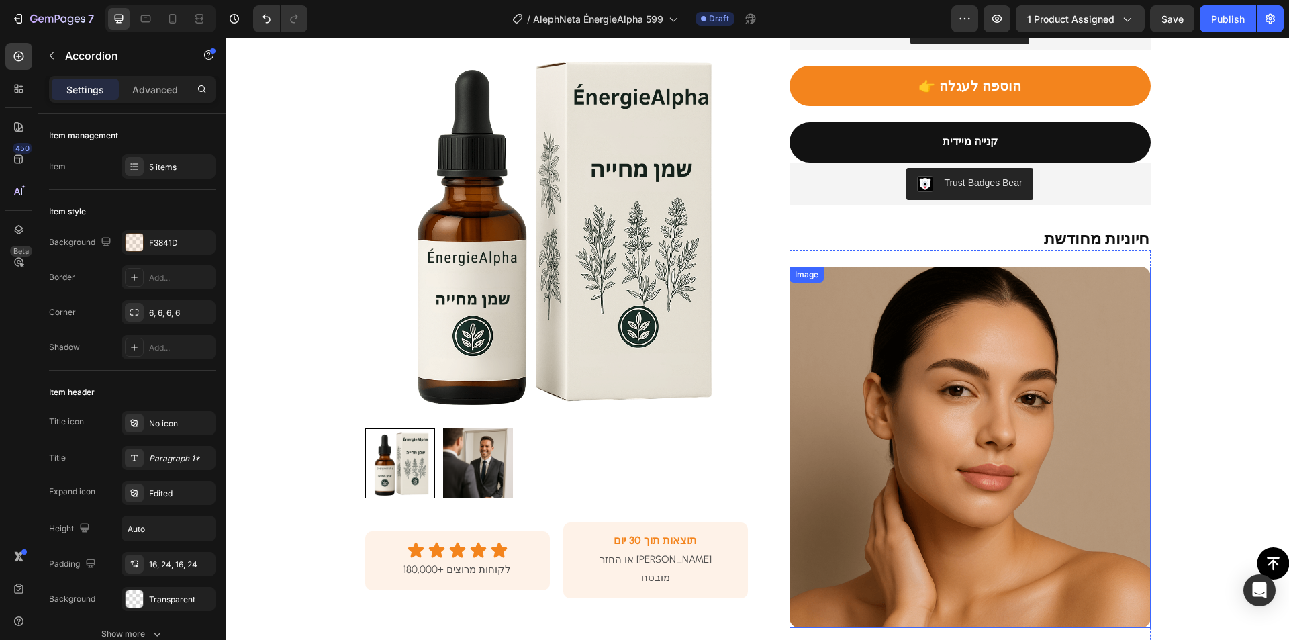
click at [925, 354] on img at bounding box center [969, 447] width 361 height 361
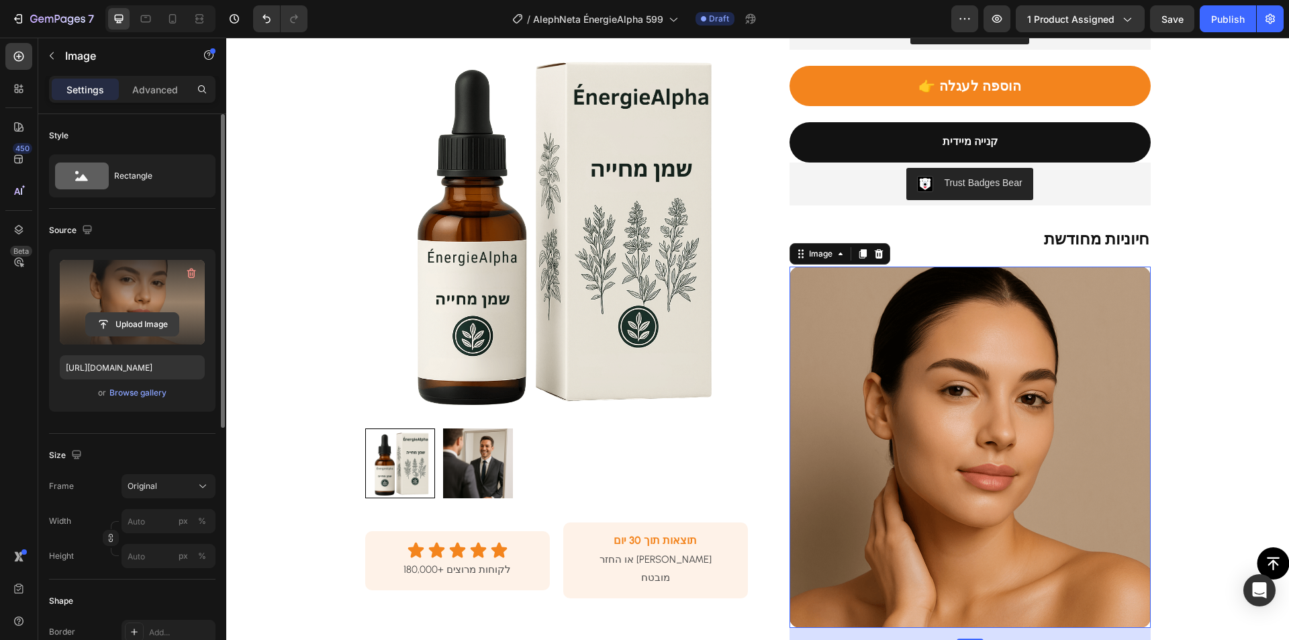
click at [144, 320] on input "file" at bounding box center [132, 324] width 93 height 23
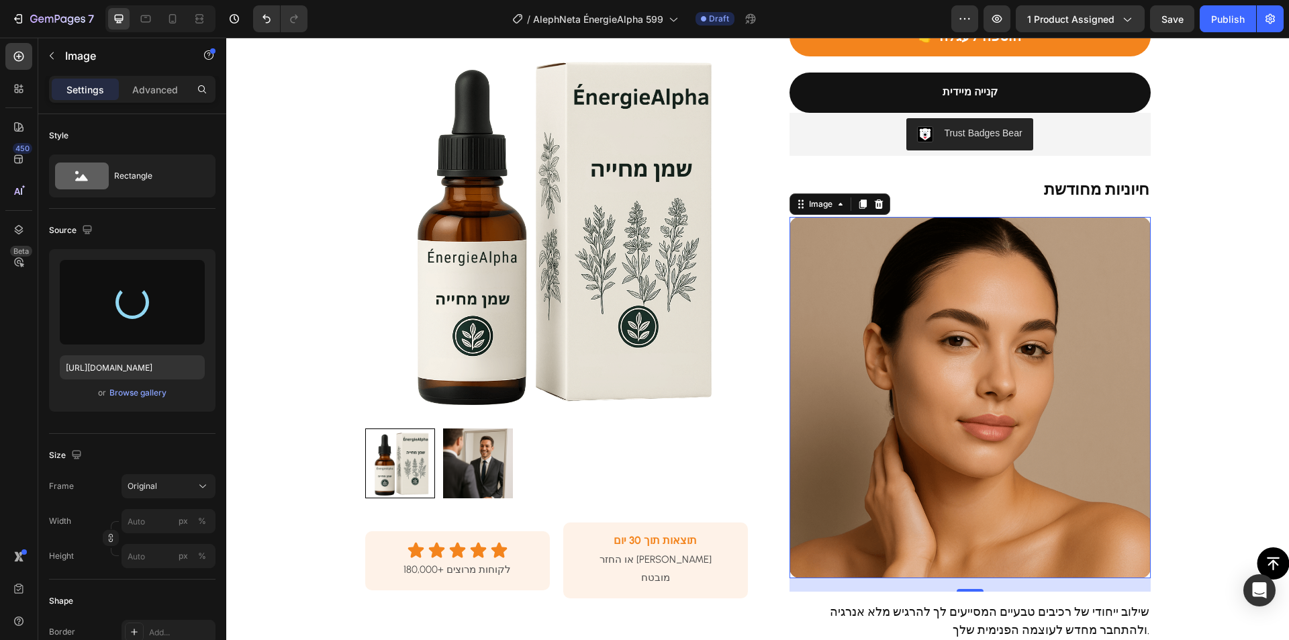
scroll to position [507, 0]
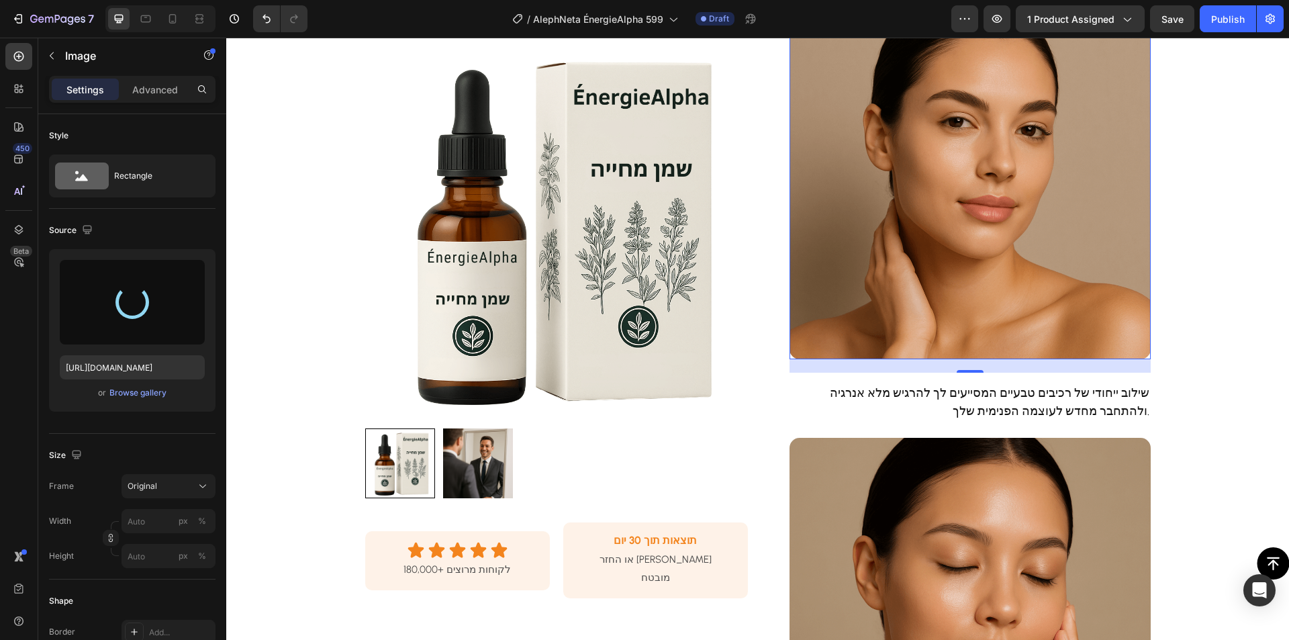
type input "[URL][DOMAIN_NAME]"
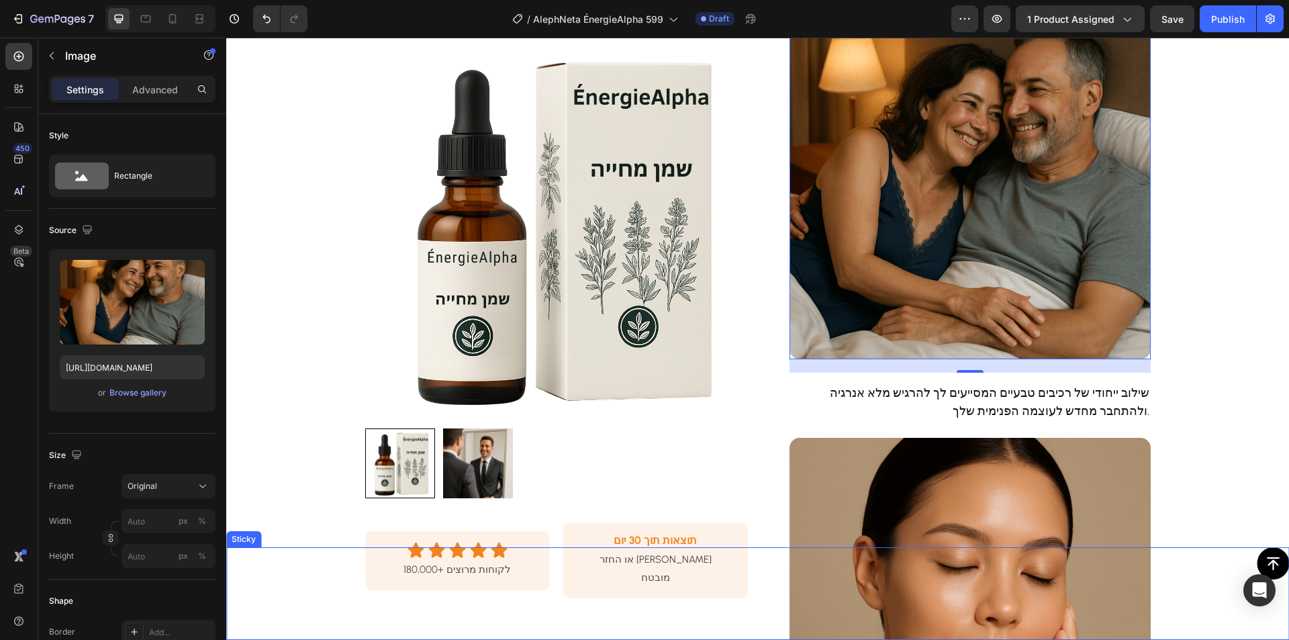
click at [981, 571] on div "Button" at bounding box center [757, 563] width 1063 height 32
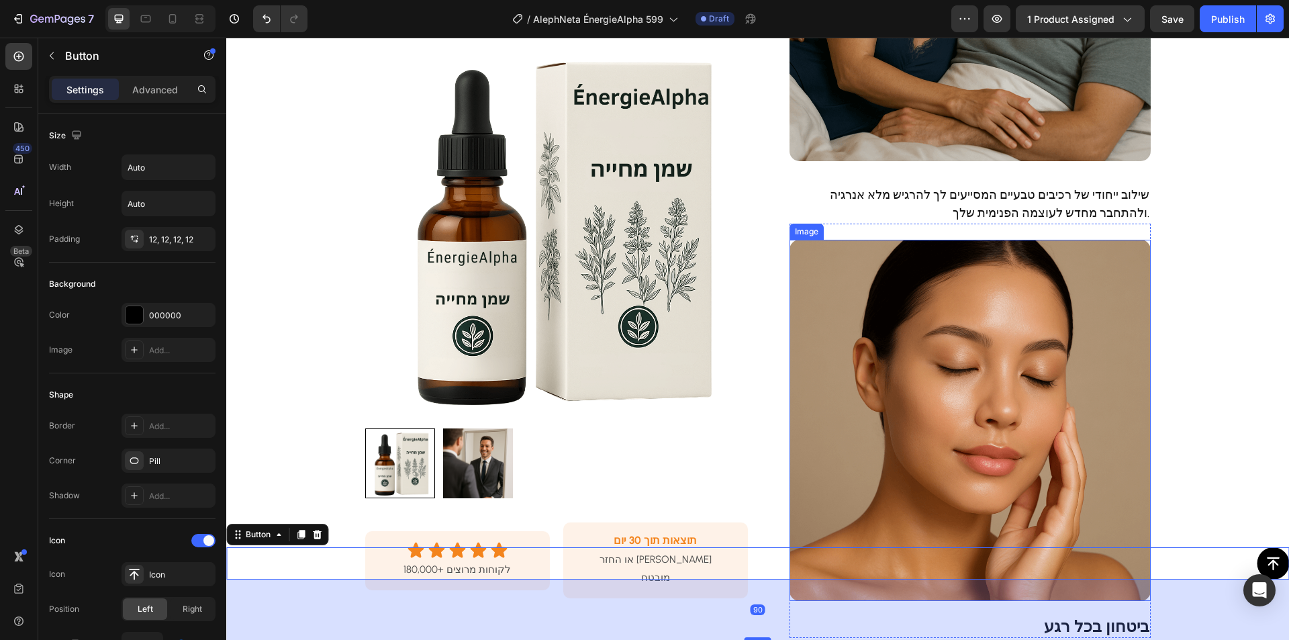
scroll to position [708, 0]
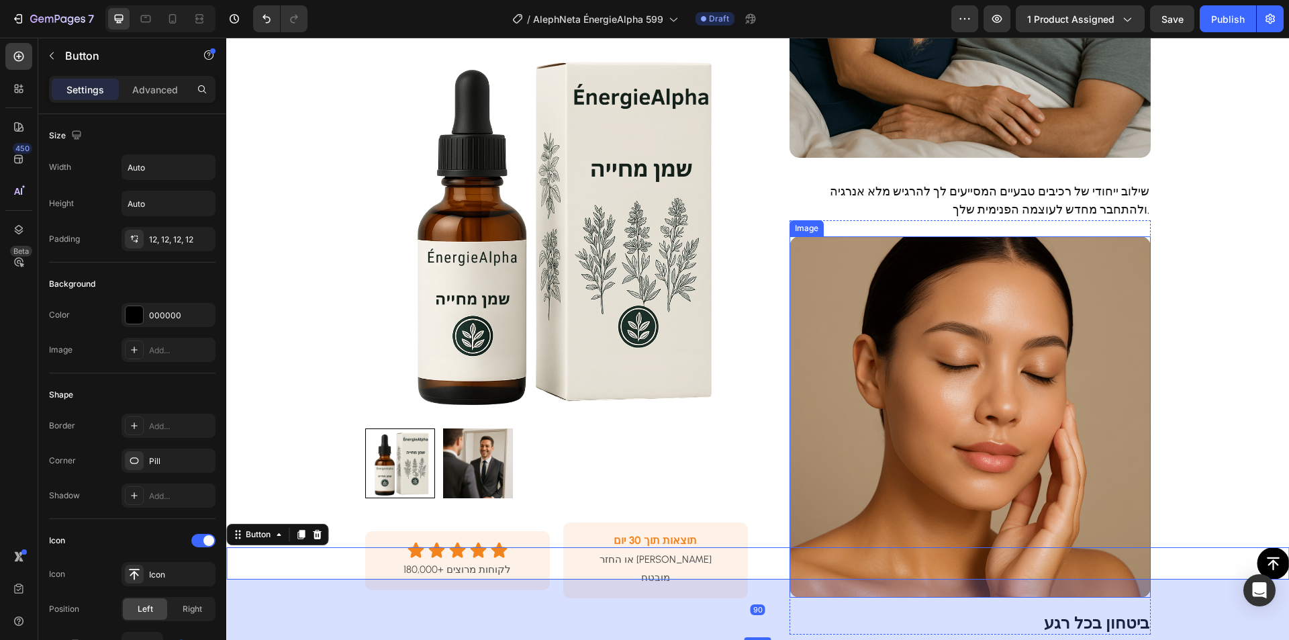
click at [940, 365] on img at bounding box center [969, 416] width 361 height 361
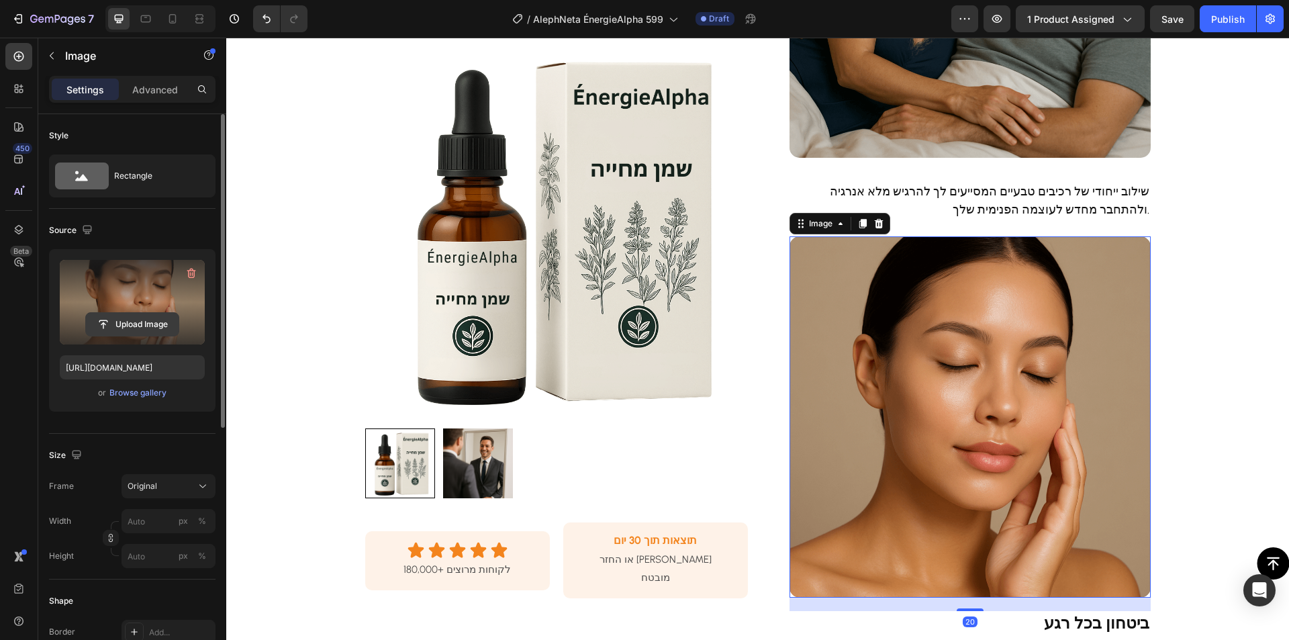
click at [143, 325] on input "file" at bounding box center [132, 324] width 93 height 23
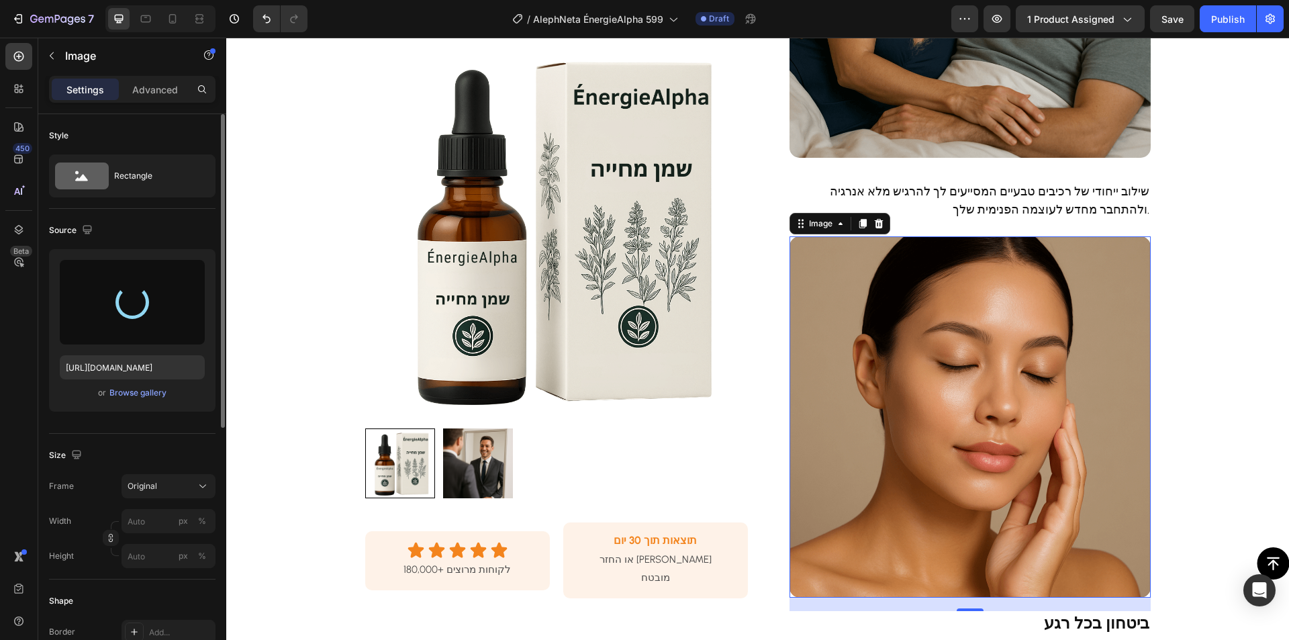
type input "[URL][DOMAIN_NAME]"
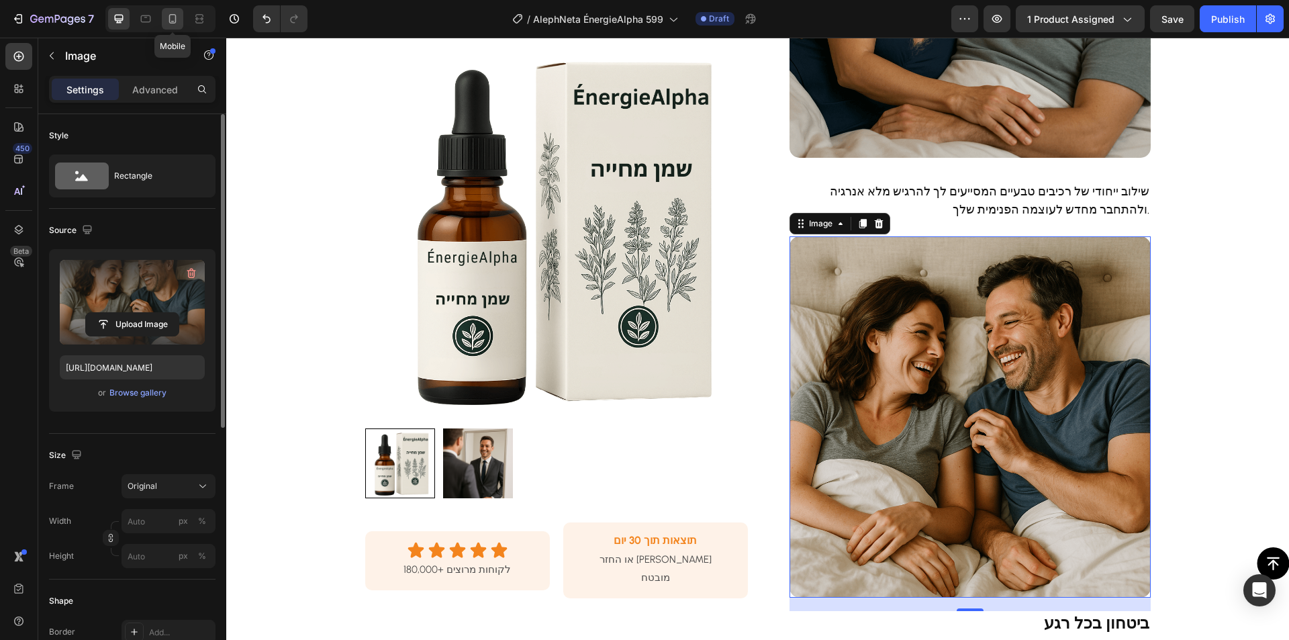
click at [173, 25] on div at bounding box center [172, 18] width 21 height 21
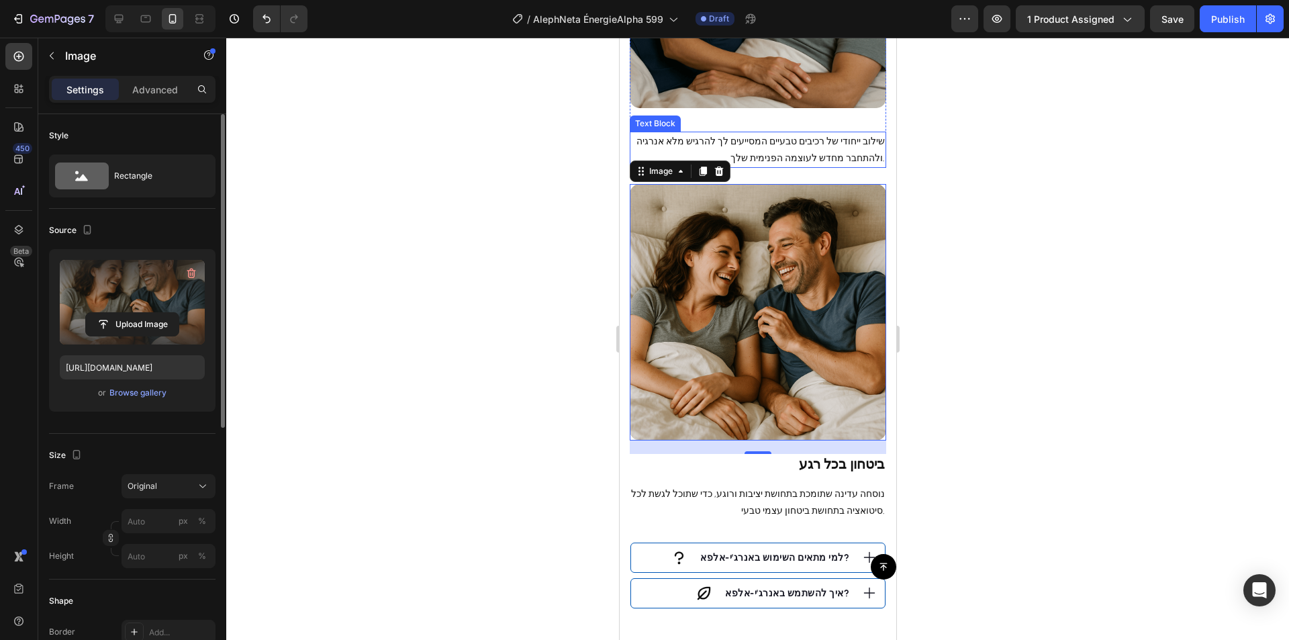
scroll to position [819, 0]
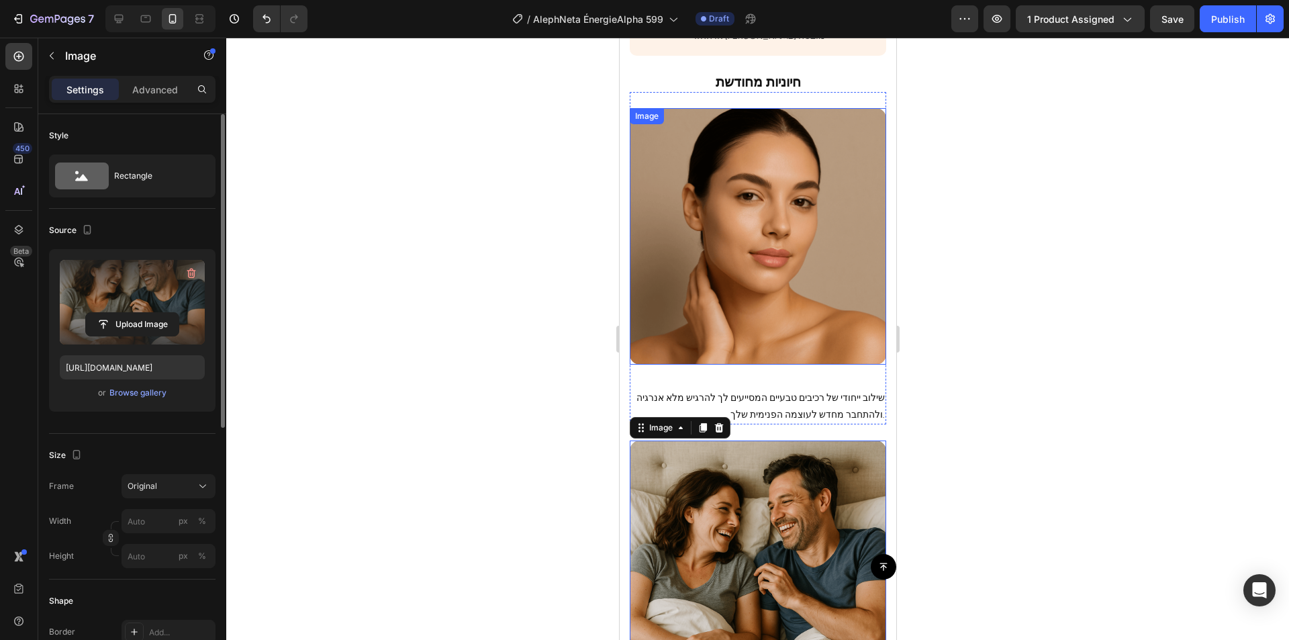
click at [744, 193] on img at bounding box center [757, 236] width 256 height 256
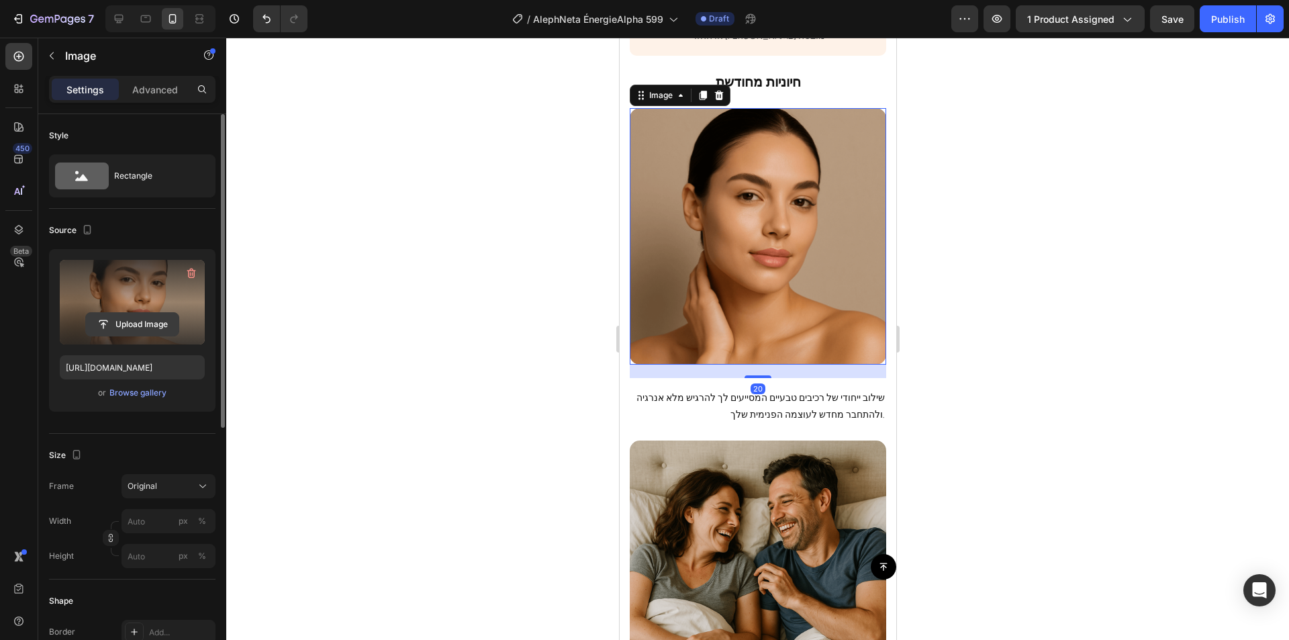
click at [138, 326] on input "file" at bounding box center [132, 324] width 93 height 23
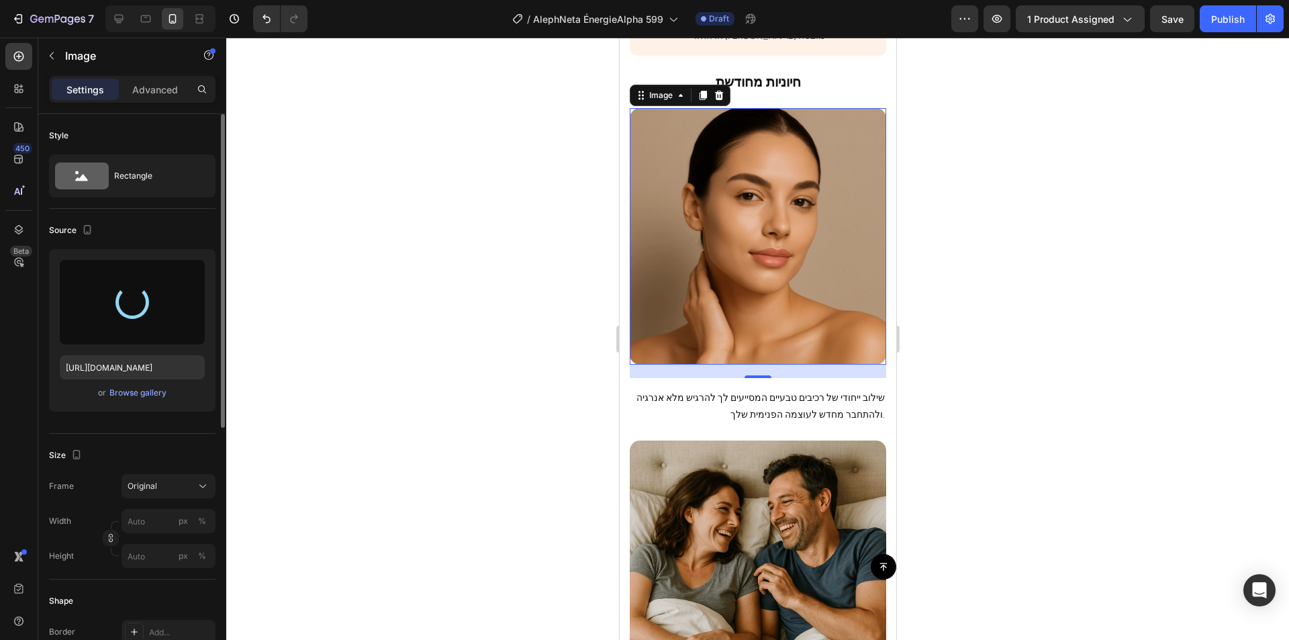
type input "[URL][DOMAIN_NAME]"
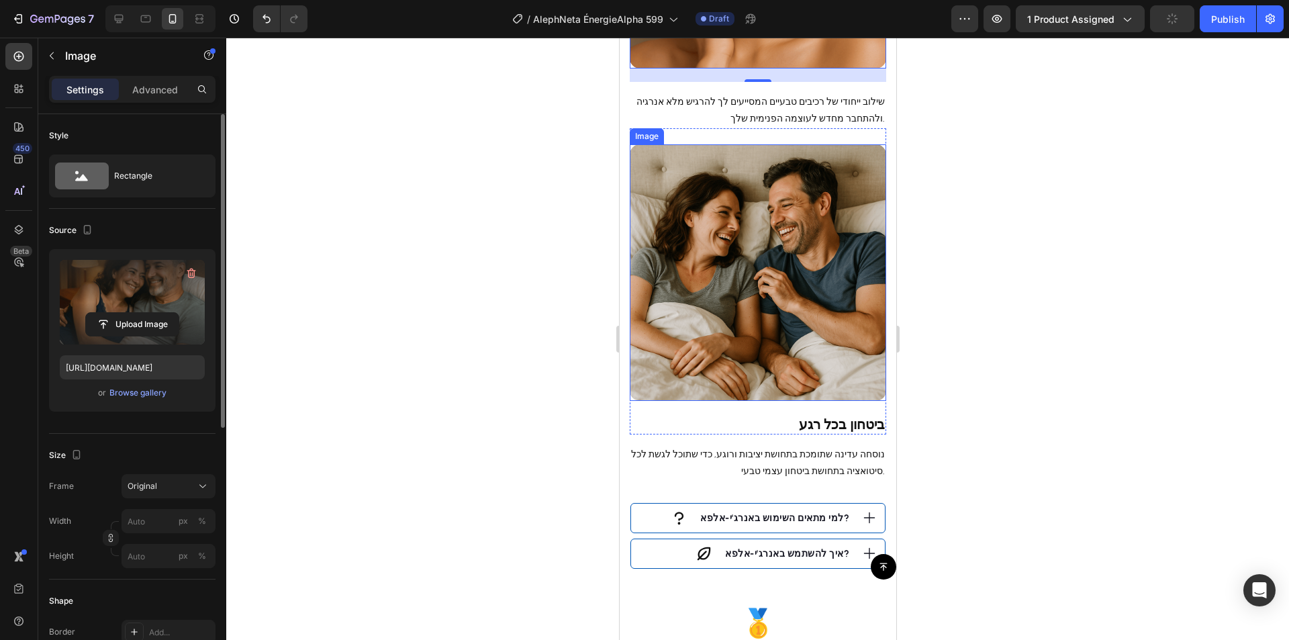
scroll to position [1155, 0]
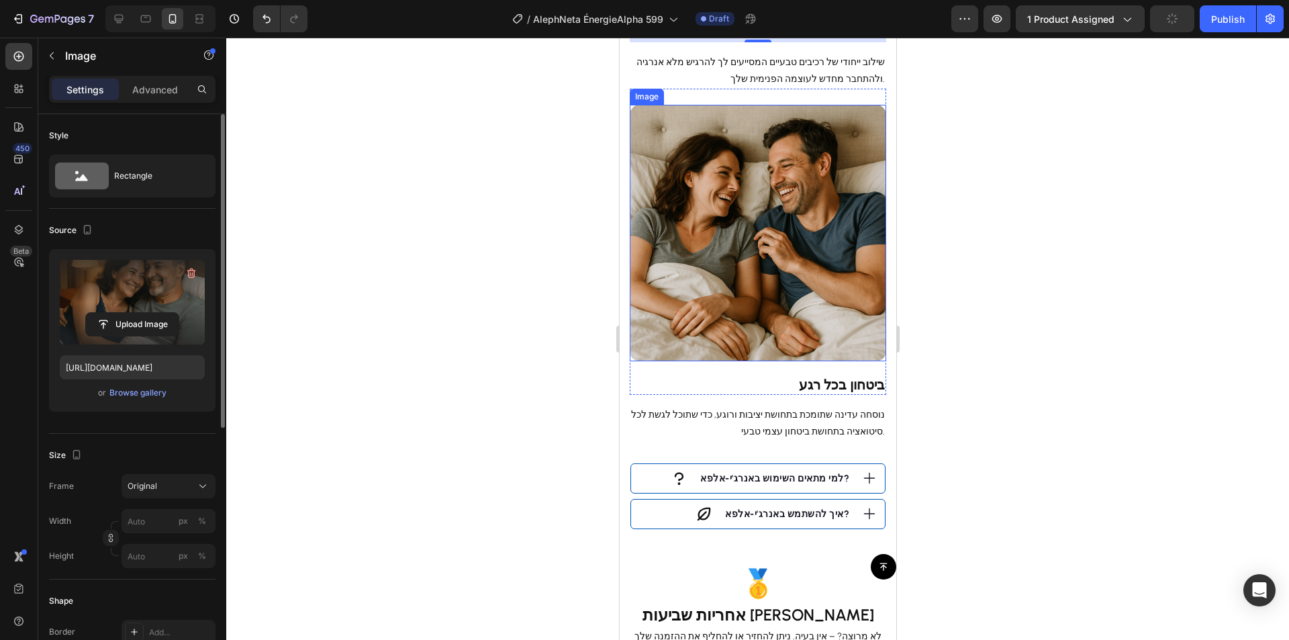
click at [786, 184] on img at bounding box center [757, 233] width 256 height 256
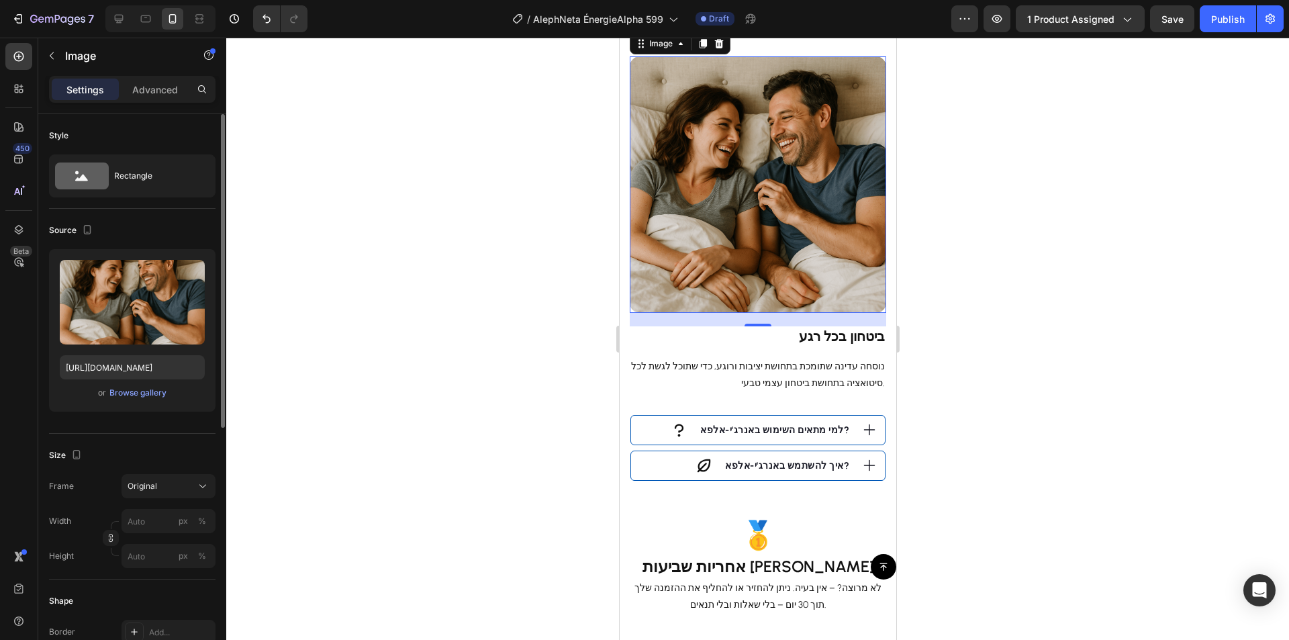
scroll to position [1087, 0]
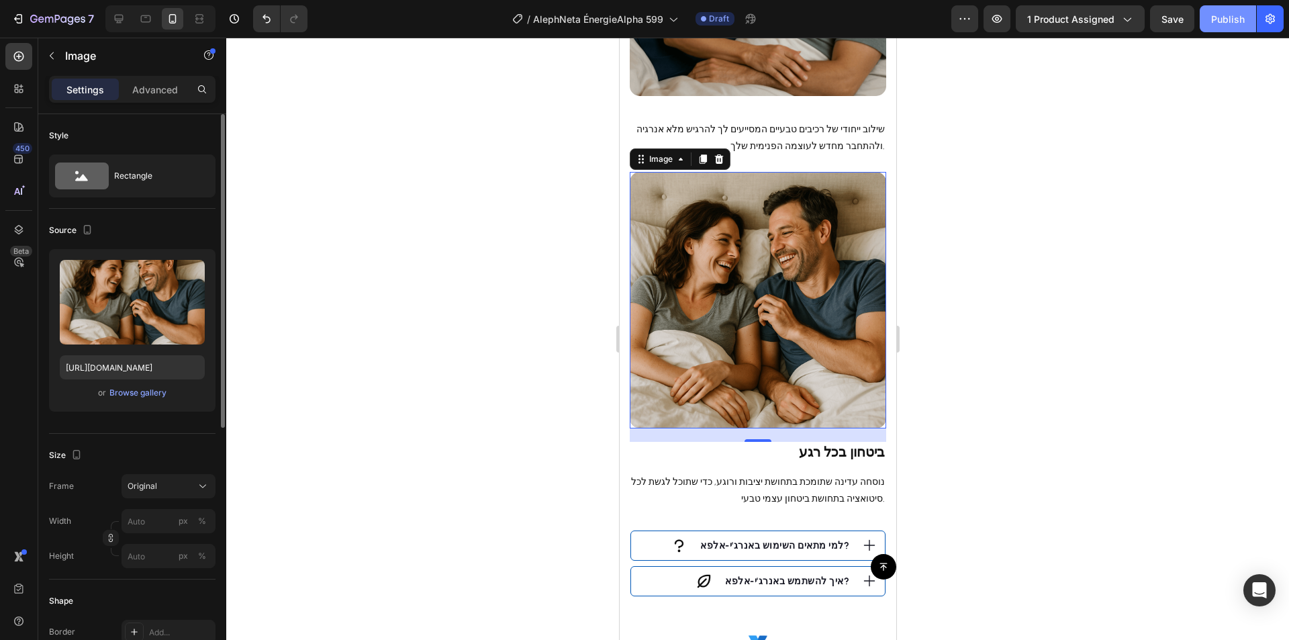
drag, startPoint x: 1228, startPoint y: 19, endPoint x: 1218, endPoint y: 28, distance: 13.8
click at [1222, 23] on div "Publish" at bounding box center [1228, 19] width 34 height 14
